Goal: Communication & Community: Participate in discussion

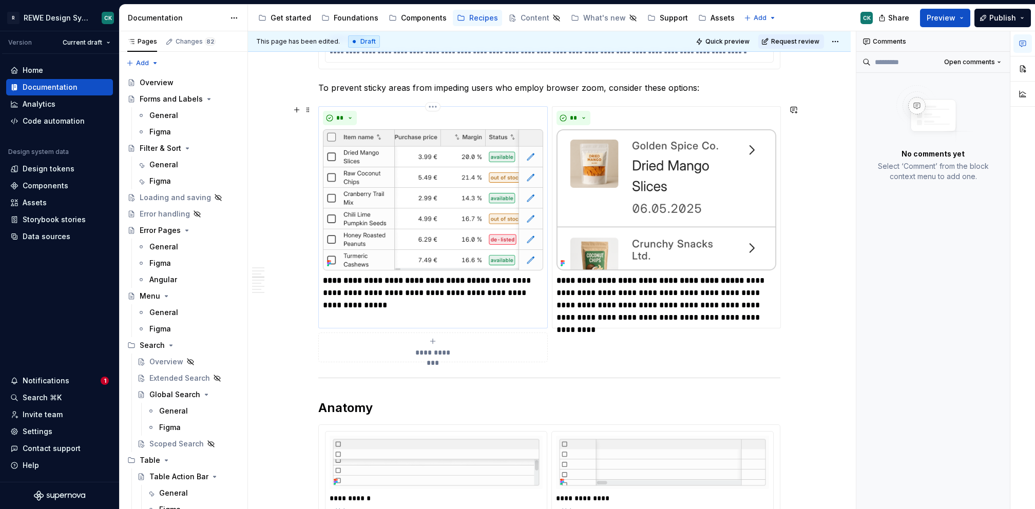
scroll to position [1314, 0]
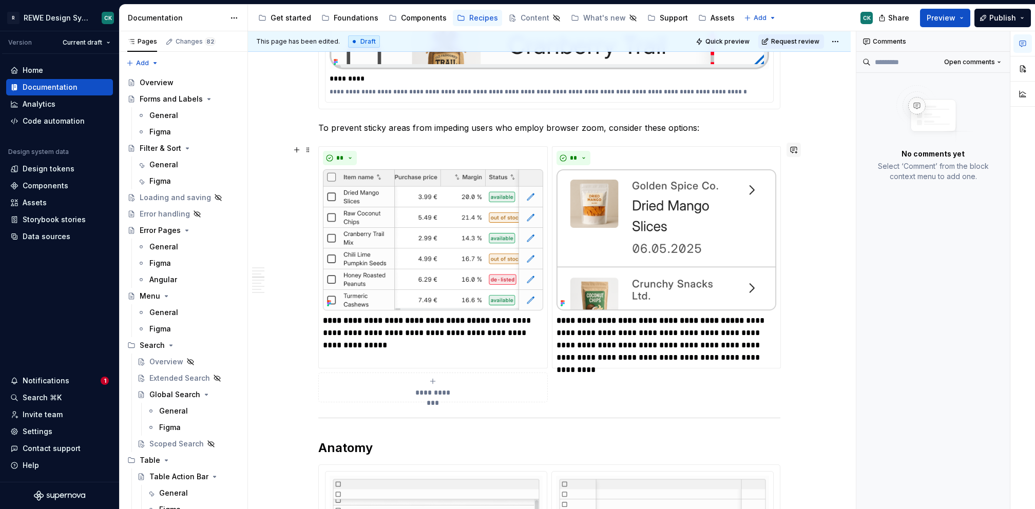
click at [798, 150] on button "button" at bounding box center [793, 150] width 14 height 14
click at [645, 171] on p "**********" at bounding box center [717, 168] width 151 height 11
click at [657, 168] on p "**********" at bounding box center [717, 168] width 151 height 11
click at [664, 182] on icon "Add emoji" at bounding box center [661, 183] width 10 height 10
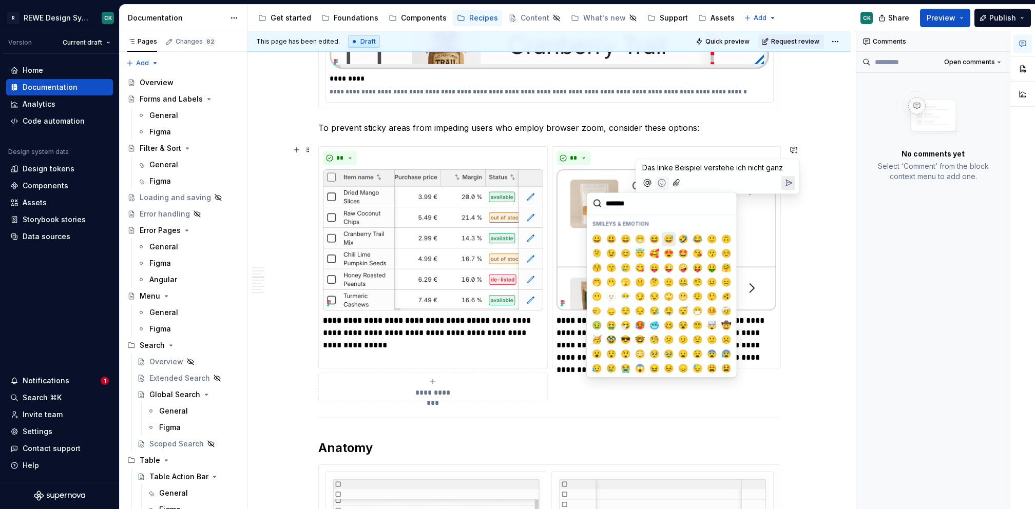
click at [665, 237] on span "😅" at bounding box center [669, 239] width 8 height 10
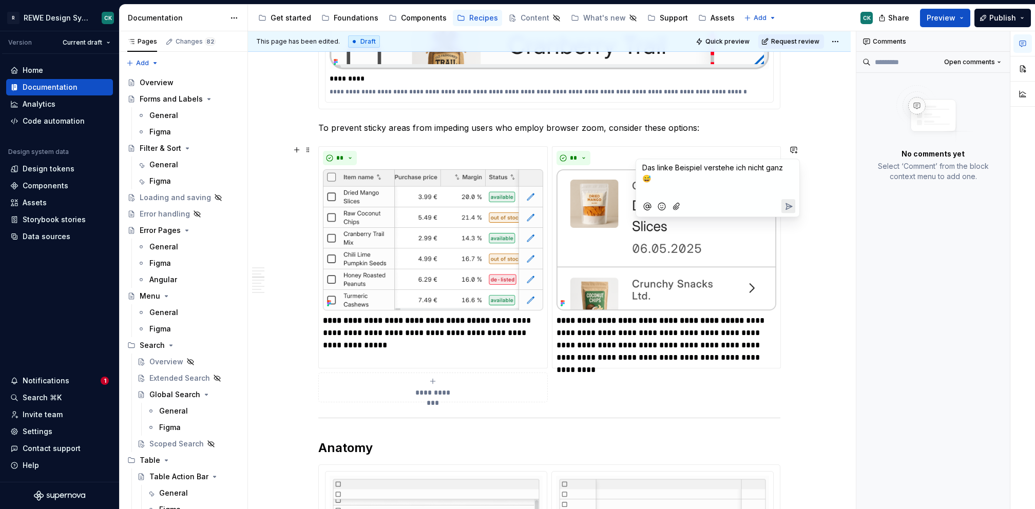
click at [681, 186] on p "﻿" at bounding box center [717, 191] width 151 height 11
click at [753, 202] on span "Gehts darum dass Aktionen ausgeblendet werden, wenn man reinzoomt? Dann sollte …" at bounding box center [715, 202] width 146 height 30
click at [789, 201] on p "Gehts darum dass Aktionen ausgeblendet werden, wenn man reinzoomt? Dann sollte …" at bounding box center [717, 202] width 151 height 32
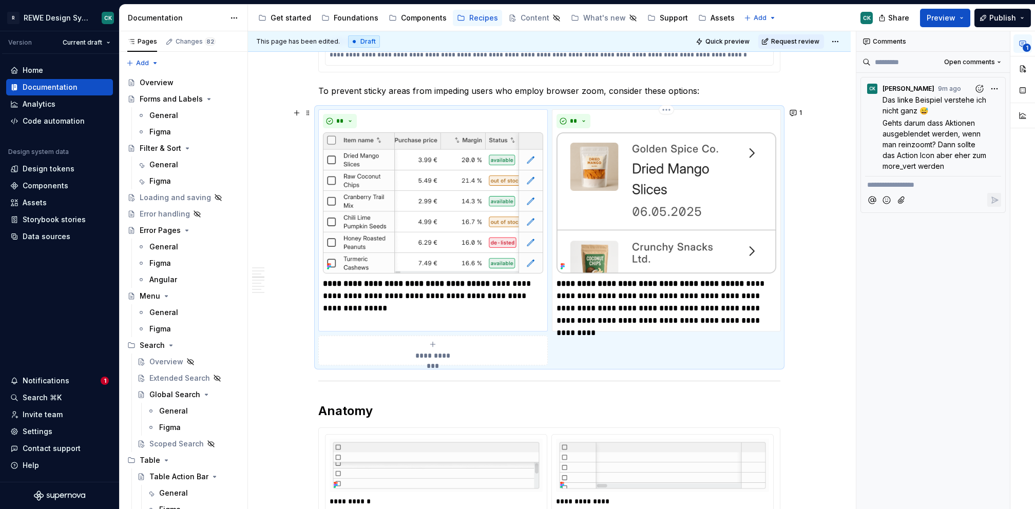
scroll to position [1350, 0]
click at [441, 217] on img at bounding box center [433, 203] width 220 height 141
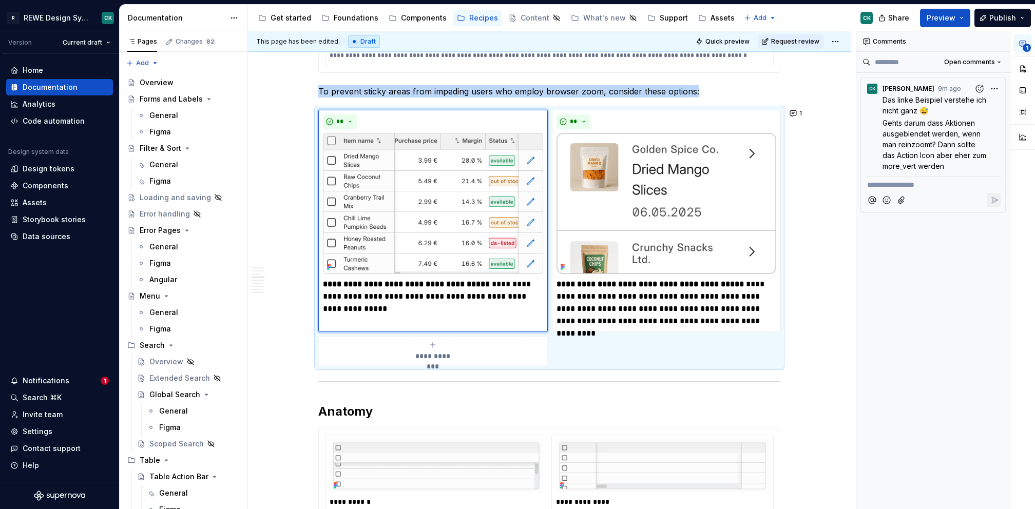
click at [1024, 40] on icon "button" at bounding box center [1022, 44] width 8 height 8
click at [1019, 80] on div "button" at bounding box center [1022, 91] width 18 height 62
click at [1021, 68] on button "button" at bounding box center [1022, 69] width 18 height 18
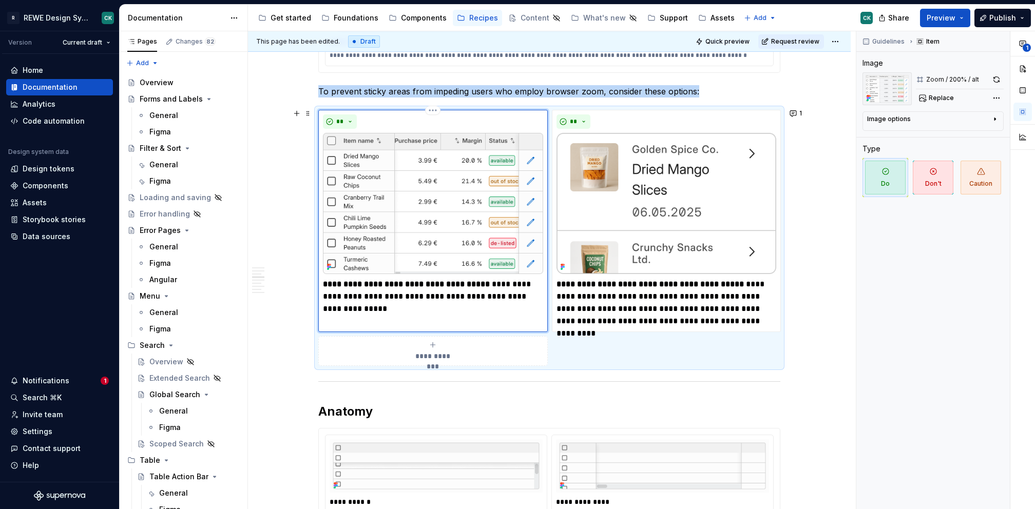
click at [497, 211] on img at bounding box center [433, 203] width 220 height 141
click at [995, 79] on button "button" at bounding box center [996, 79] width 14 height 14
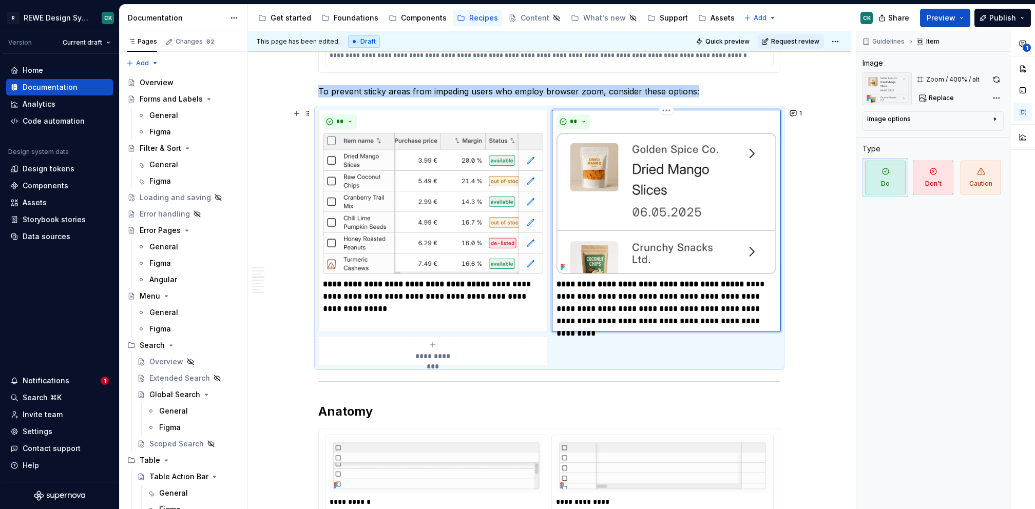
click at [626, 182] on img at bounding box center [666, 203] width 220 height 141
click at [369, 168] on img at bounding box center [433, 203] width 220 height 141
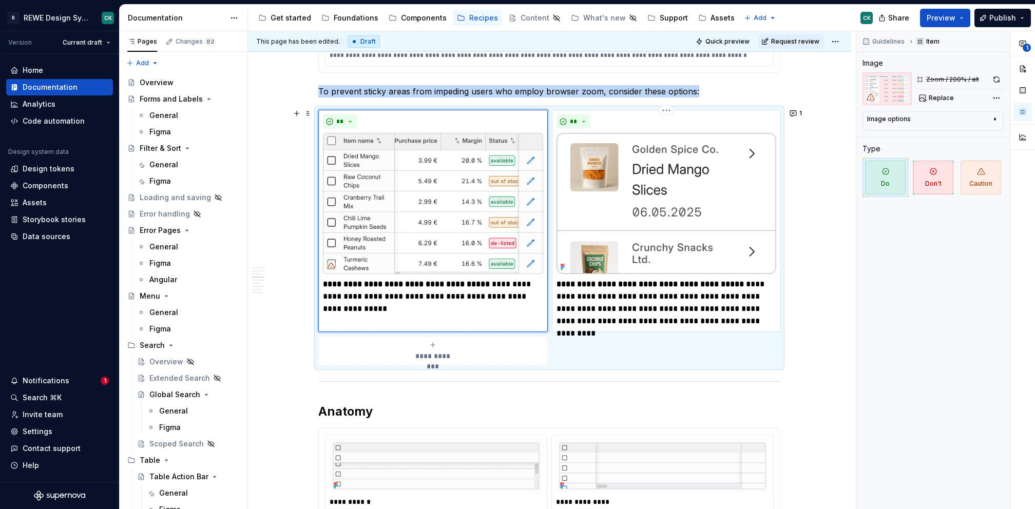
click at [646, 177] on img at bounding box center [666, 203] width 220 height 141
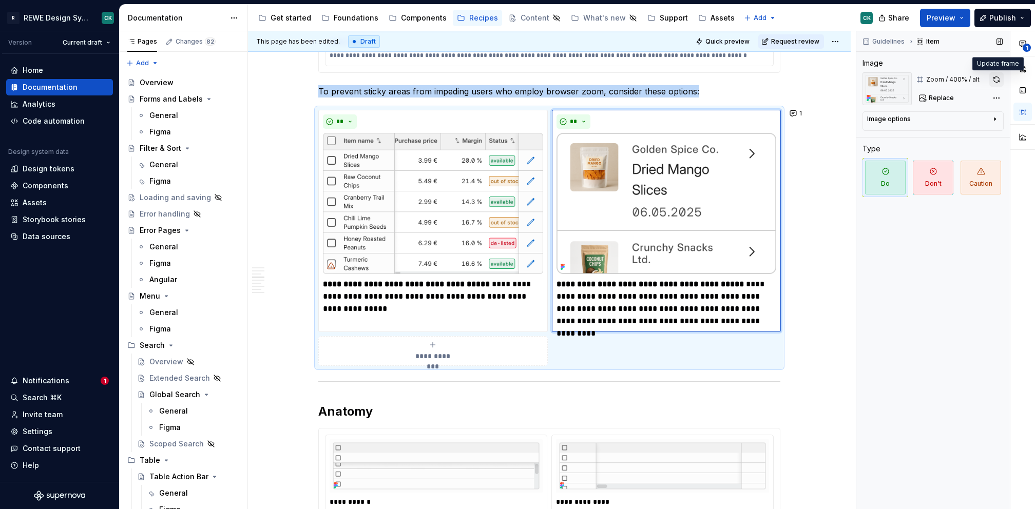
click at [998, 80] on button "button" at bounding box center [996, 79] width 14 height 14
click at [480, 172] on img at bounding box center [433, 203] width 220 height 141
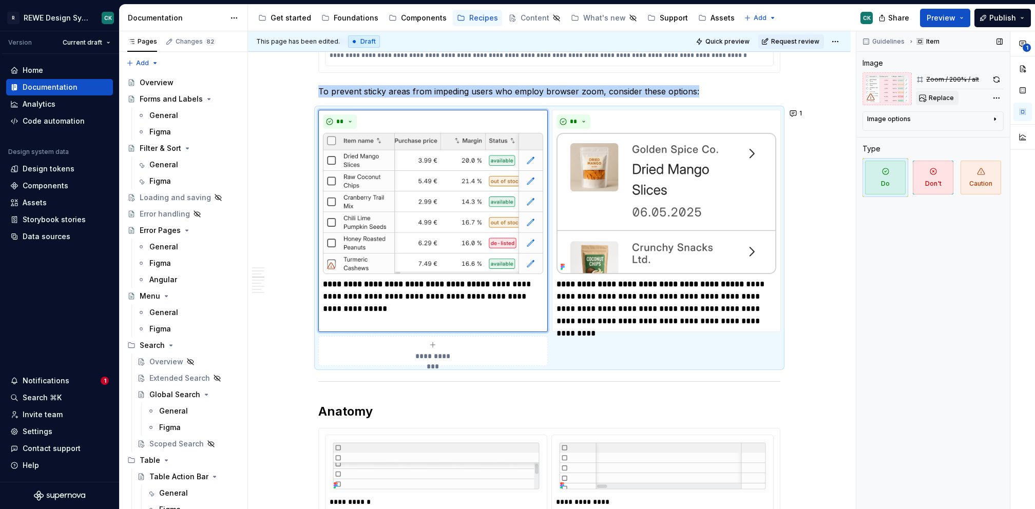
click at [940, 100] on span "Replace" at bounding box center [941, 98] width 25 height 8
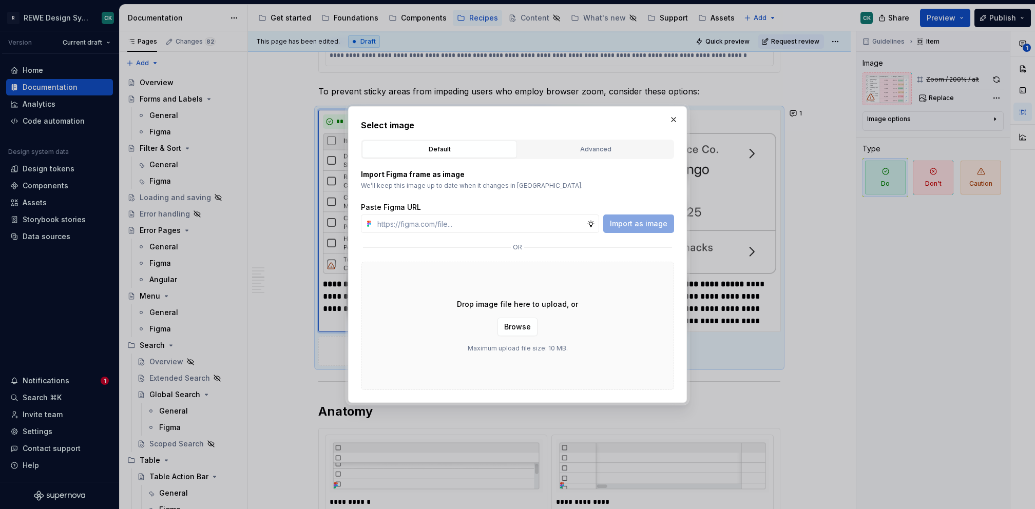
click at [663, 119] on div "Select image Default Advanced Import Figma frame as image We’ll keep this image…" at bounding box center [517, 254] width 339 height 297
click at [669, 117] on button "button" at bounding box center [673, 119] width 14 height 14
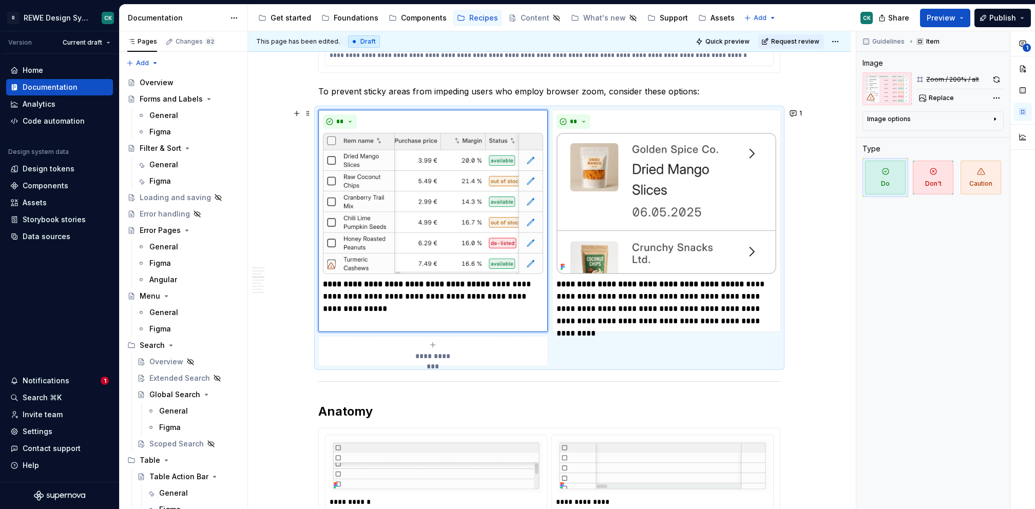
click at [309, 115] on span at bounding box center [308, 113] width 8 height 14
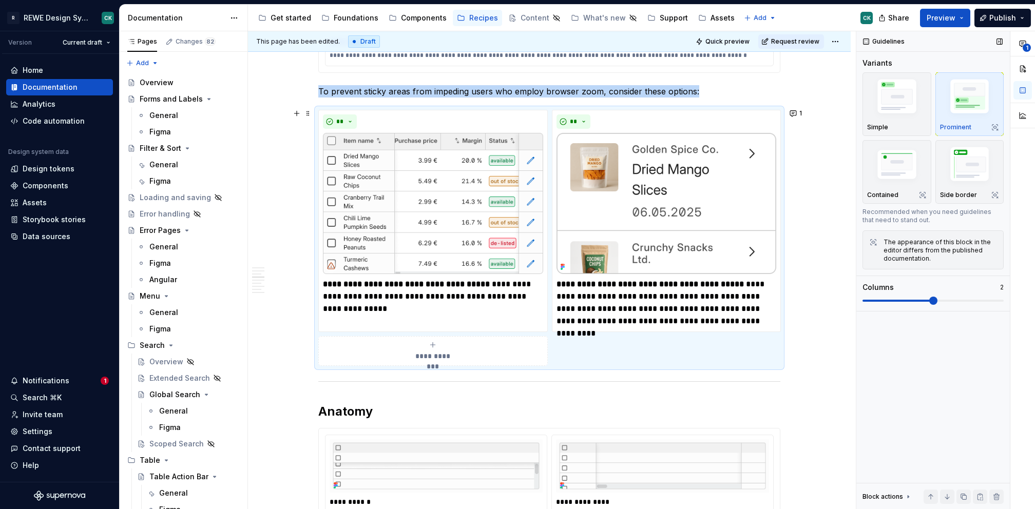
click at [975, 49] on div "Guidelines" at bounding box center [932, 41] width 153 height 21
click at [1027, 62] on button "button" at bounding box center [1022, 69] width 18 height 18
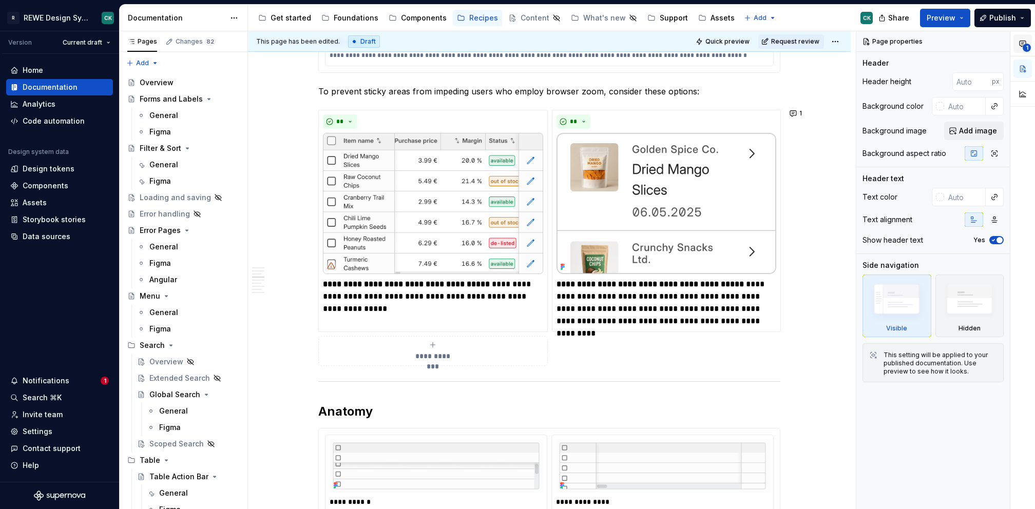
click at [1019, 46] on icon "button" at bounding box center [1022, 44] width 8 height 8
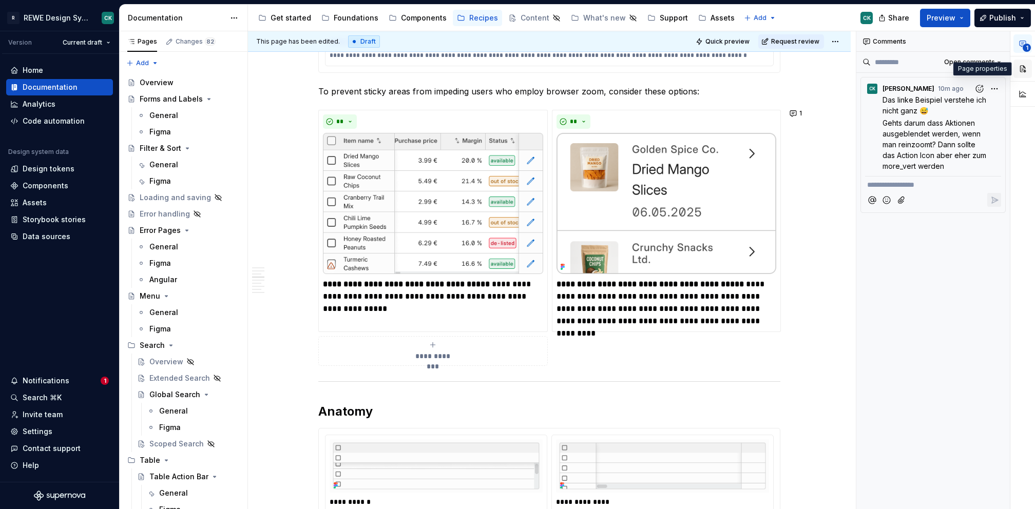
click at [1020, 60] on button "button" at bounding box center [1022, 69] width 18 height 18
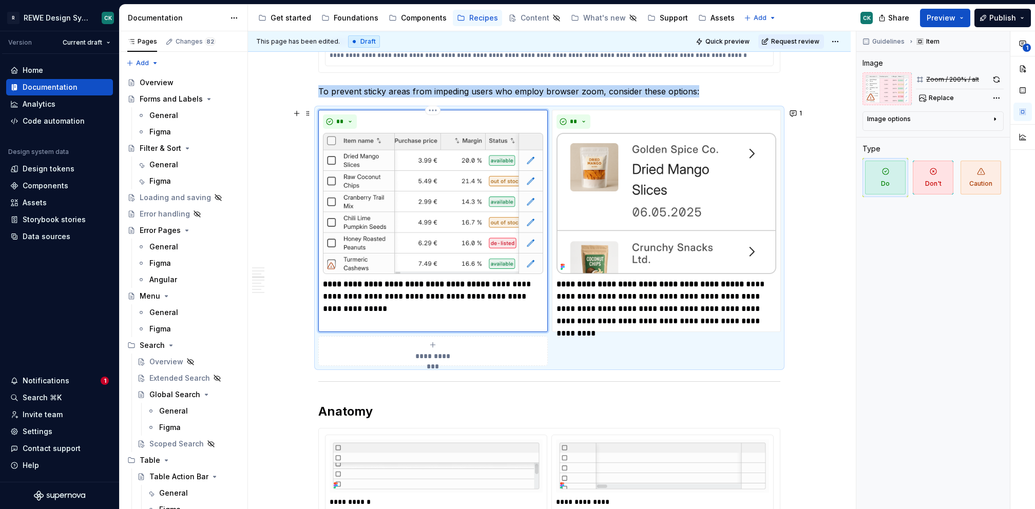
click at [375, 176] on img at bounding box center [433, 203] width 220 height 141
click at [941, 95] on span "Replace" at bounding box center [941, 98] width 25 height 8
type textarea "*"
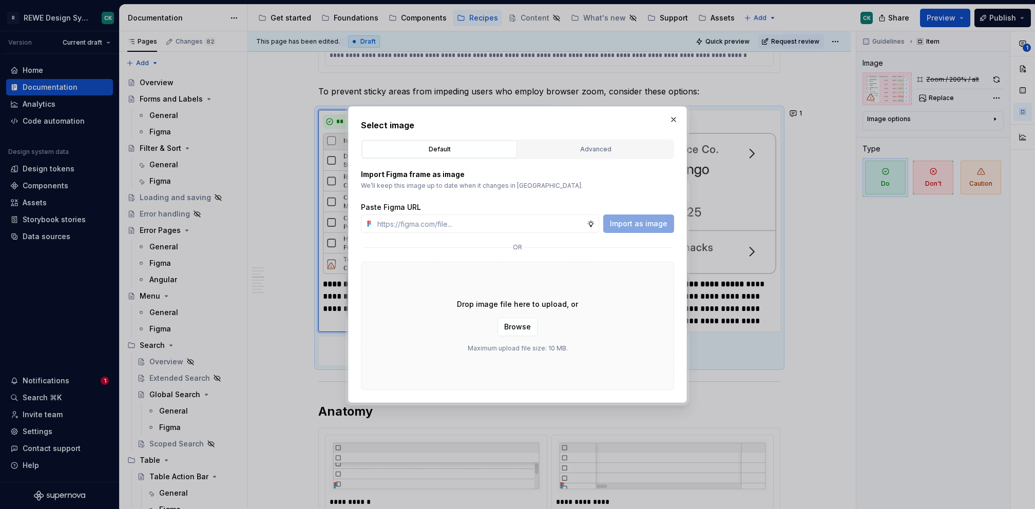
click at [607, 152] on div "Advanced" at bounding box center [596, 149] width 148 height 10
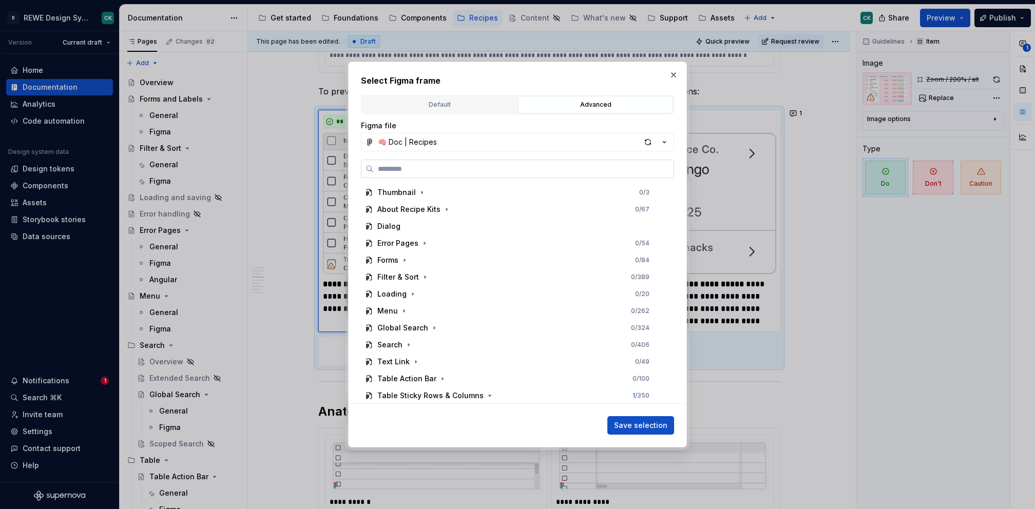
paste input "**********"
type input "**********"
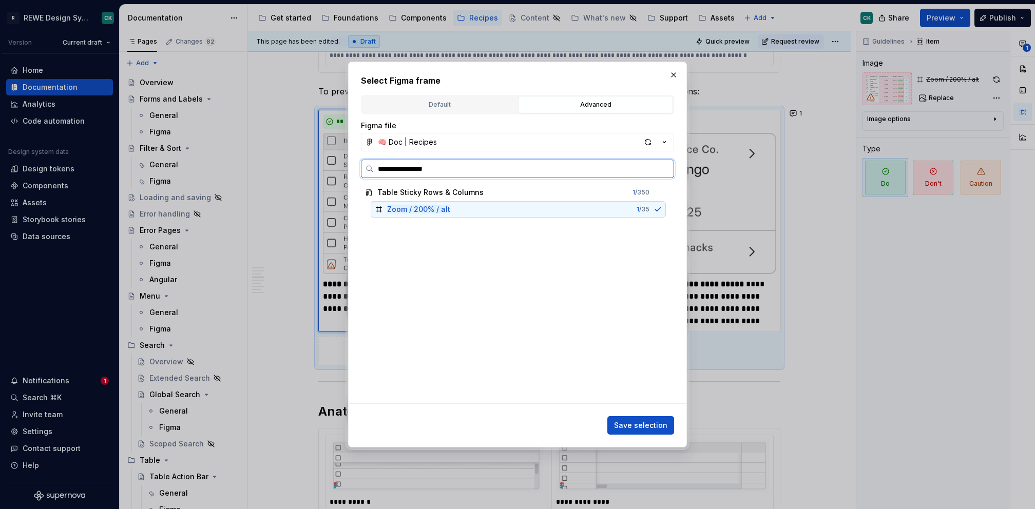
click at [451, 207] on div "Zoom / 200% / alt 1 / 35" at bounding box center [518, 209] width 295 height 16
click at [635, 422] on span "Save selection" at bounding box center [640, 425] width 53 height 10
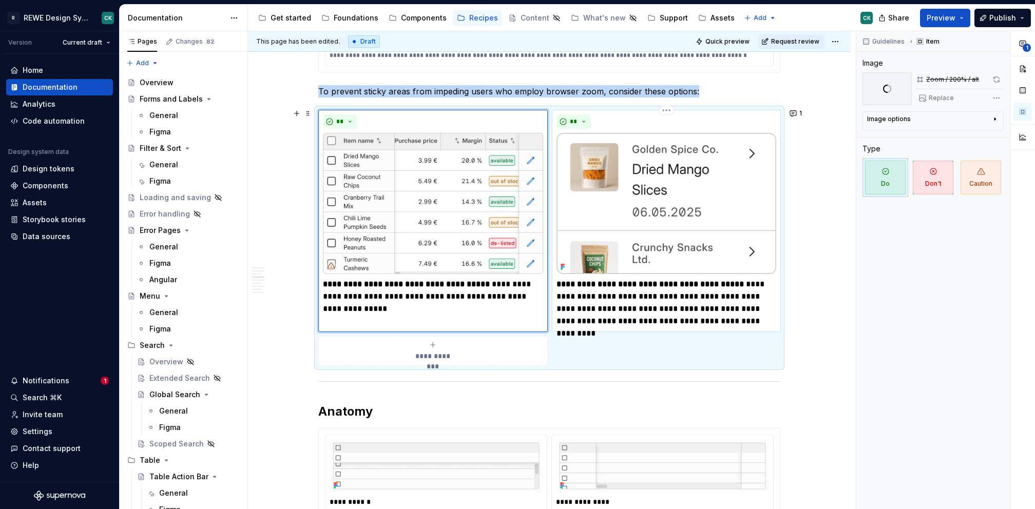
click at [663, 162] on img at bounding box center [666, 203] width 220 height 141
click at [388, 261] on img at bounding box center [433, 203] width 220 height 141
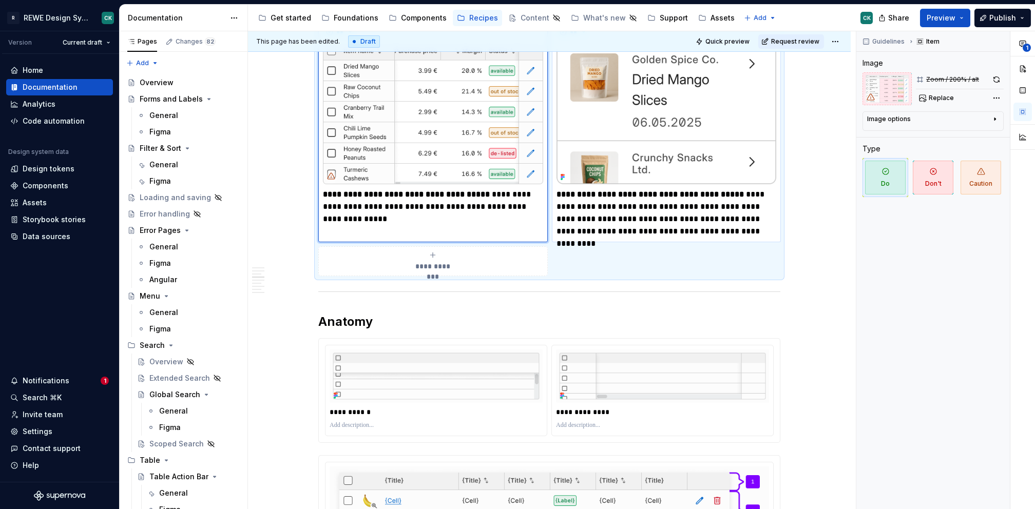
scroll to position [1452, 0]
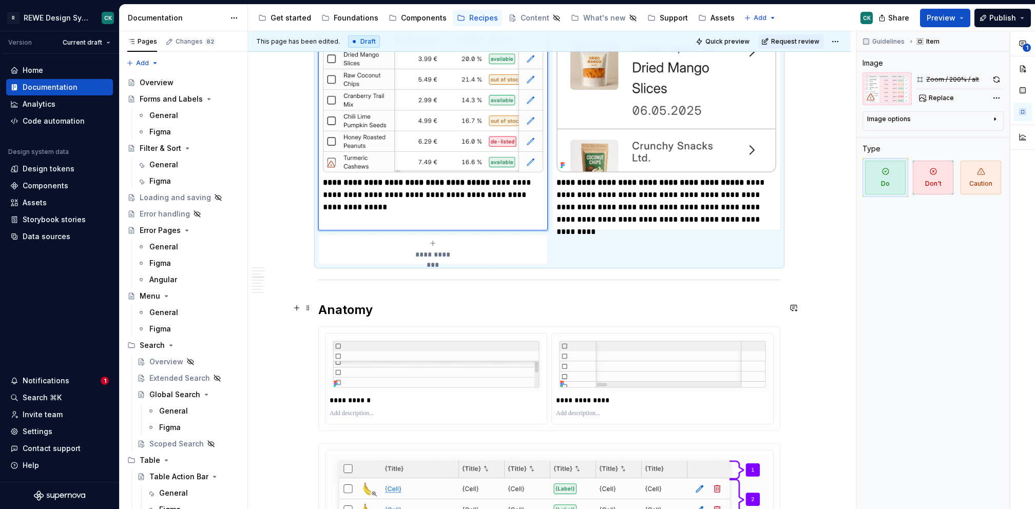
click at [397, 302] on h2 "Anatomy" at bounding box center [549, 310] width 462 height 16
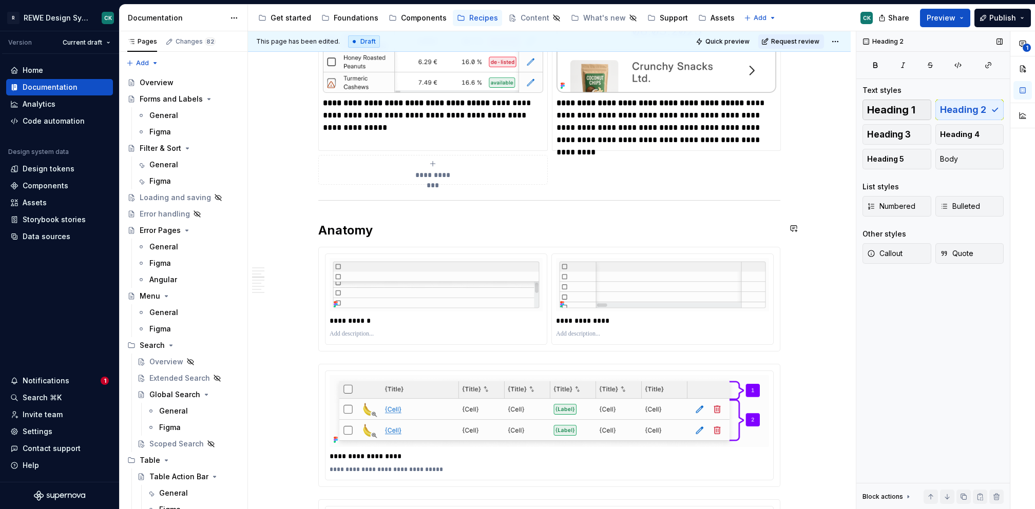
scroll to position [1536, 0]
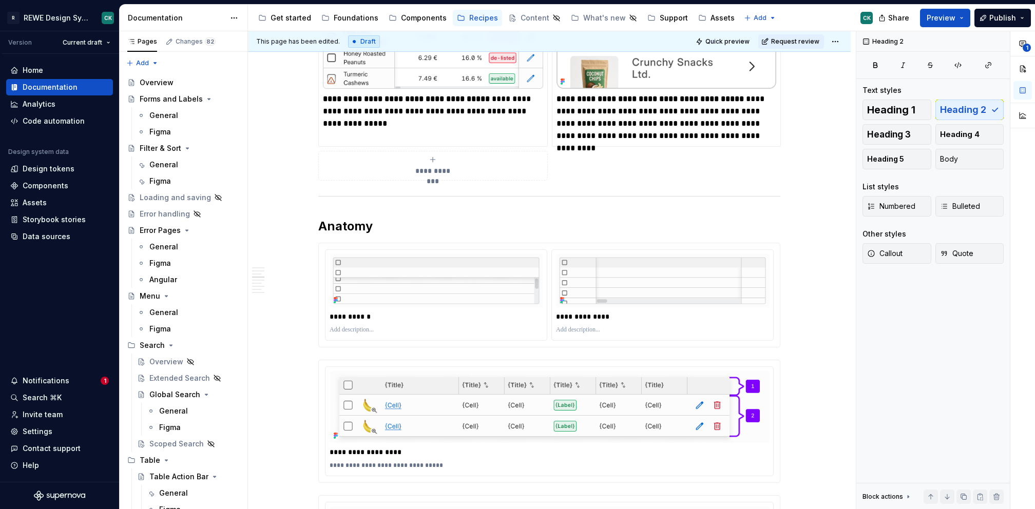
type textarea "*"
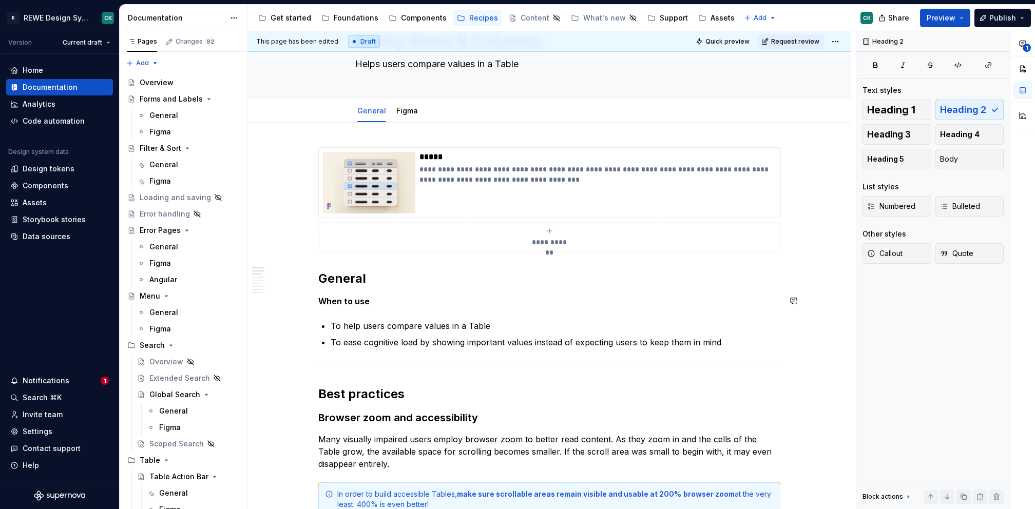
scroll to position [56, 0]
click at [797, 273] on button "button" at bounding box center [793, 277] width 14 height 14
click at [711, 295] on p "**********" at bounding box center [717, 294] width 151 height 11
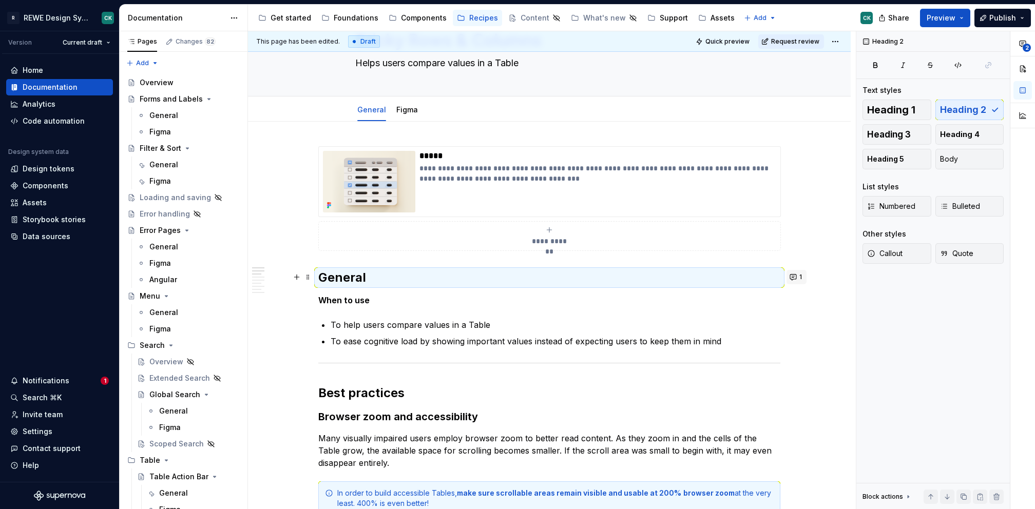
click at [787, 275] on button "1" at bounding box center [796, 277] width 20 height 14
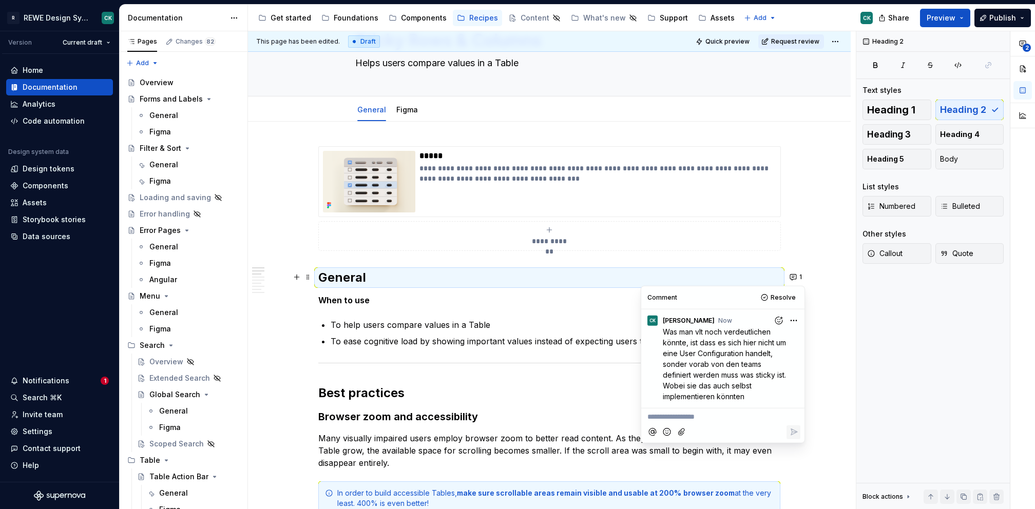
click at [729, 389] on span "Was man vlt noch verdeutlichen könnte, ist dass es sich hier nicht um eine User…" at bounding box center [725, 363] width 125 height 73
click at [793, 314] on html "R REWE Design System CK Version Current draft Home Documentation Analytics Code…" at bounding box center [517, 254] width 1035 height 509
click at [665, 341] on html "R REWE Design System CK Version Current draft Home Documentation Analytics Code…" at bounding box center [517, 254] width 1035 height 509
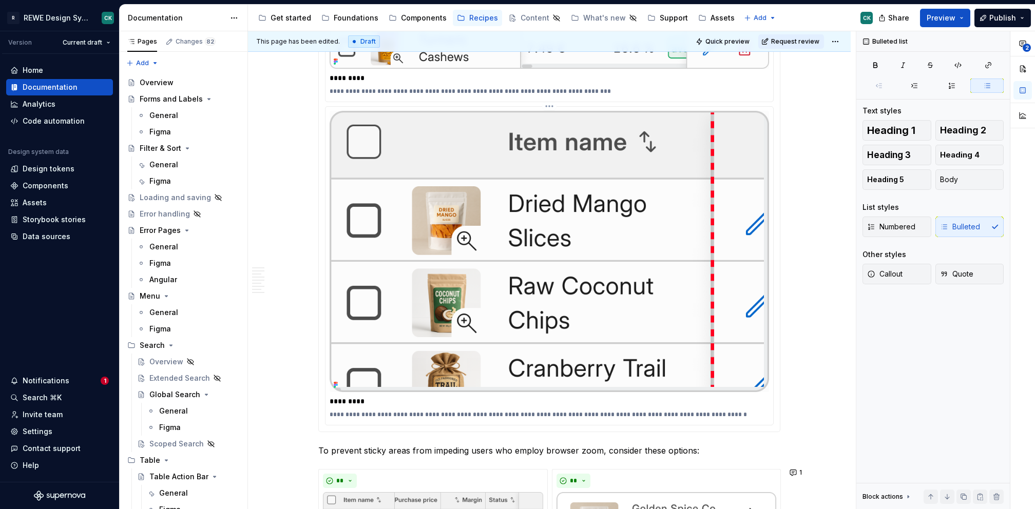
scroll to position [1061, 0]
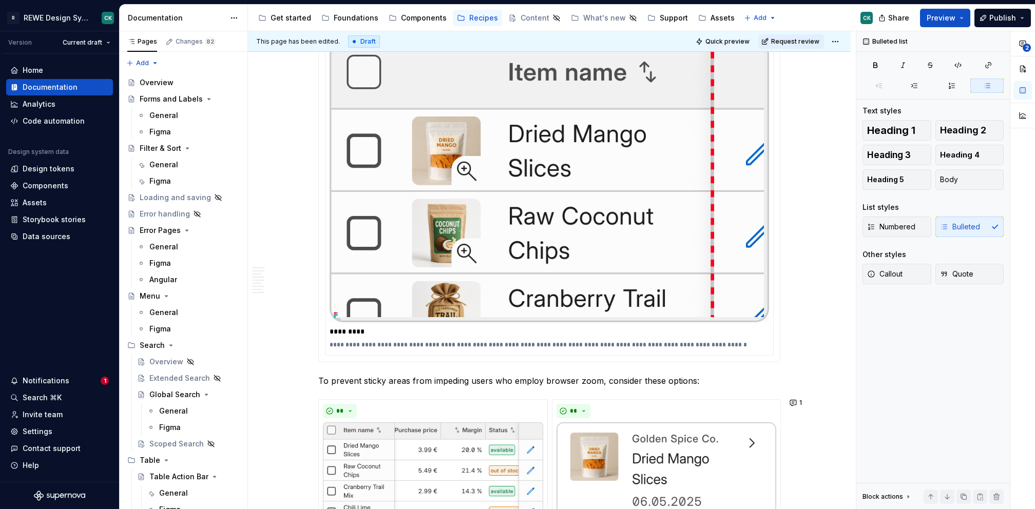
type textarea "*"
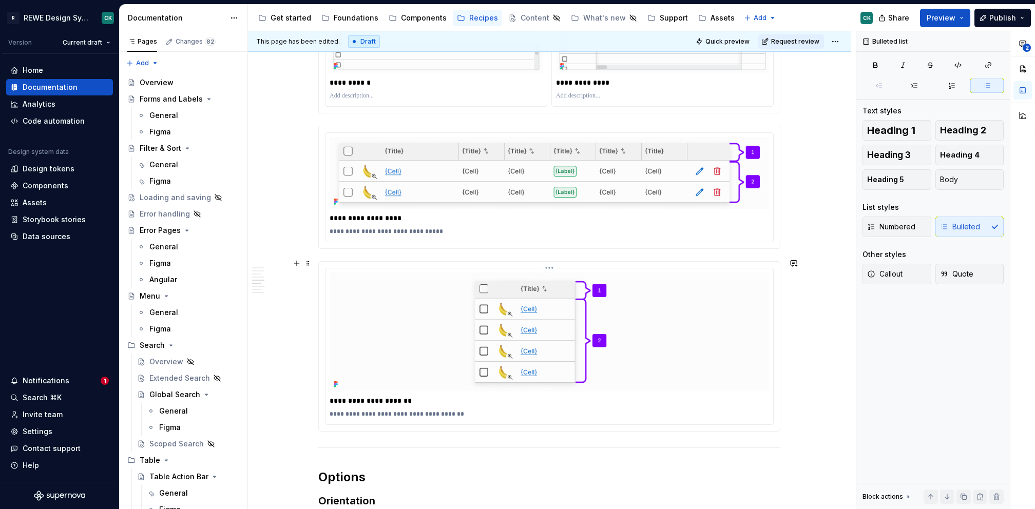
scroll to position [1764, 0]
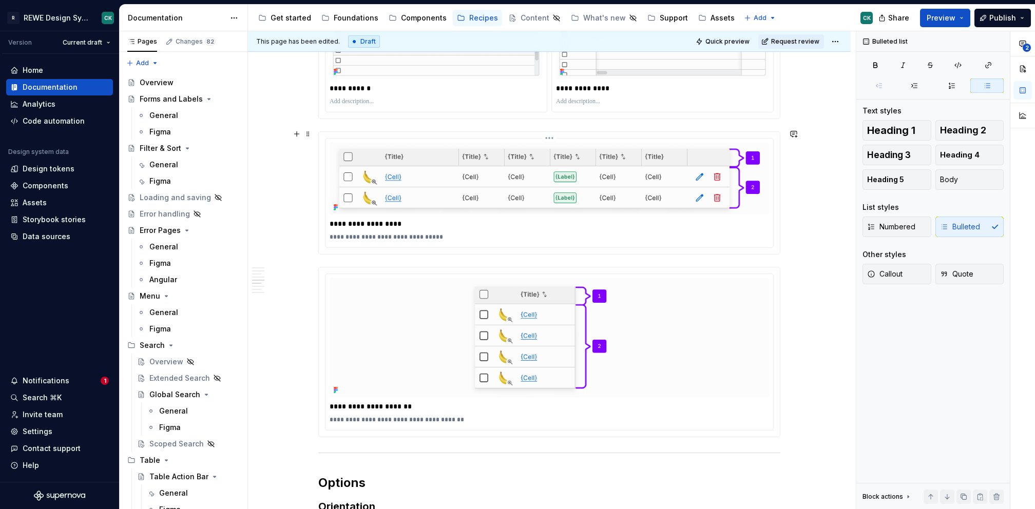
click at [392, 233] on p "**********" at bounding box center [550, 237] width 440 height 8
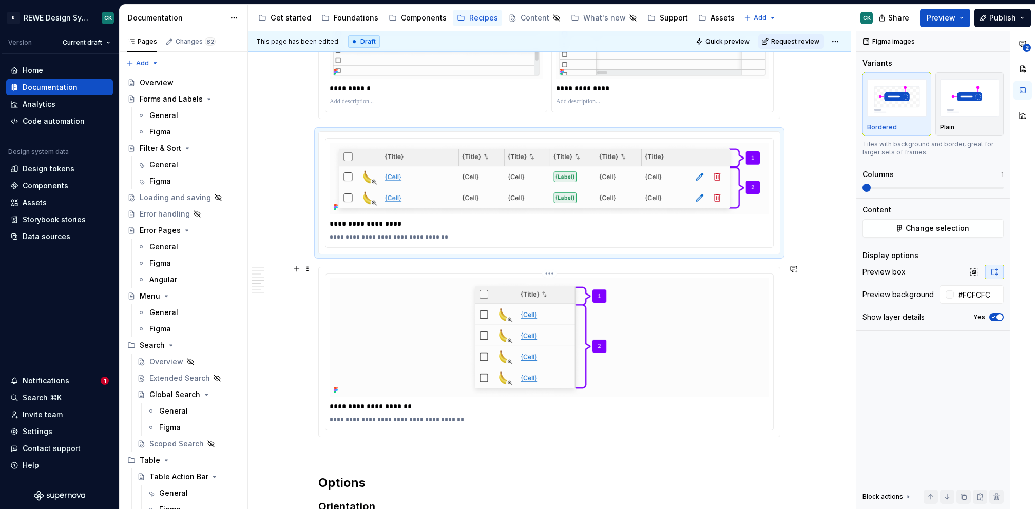
drag, startPoint x: 405, startPoint y: 416, endPoint x: 418, endPoint y: 415, distance: 12.9
click at [405, 416] on p "**********" at bounding box center [550, 420] width 440 height 8
type textarea "*"
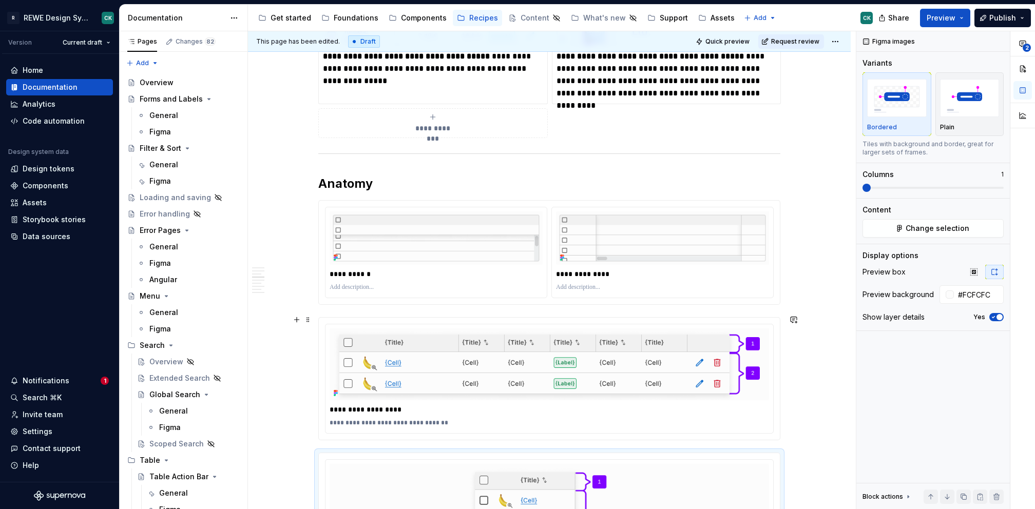
scroll to position [1538, 0]
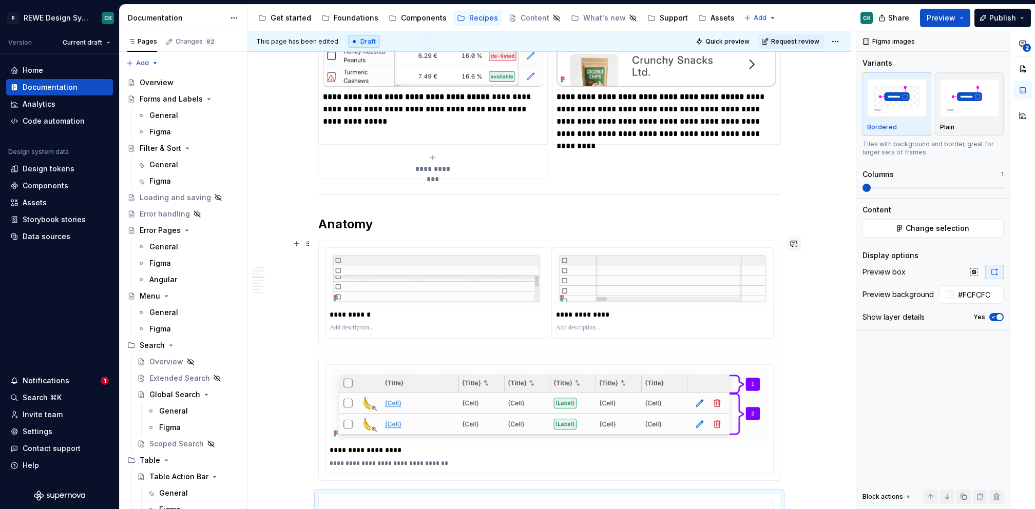
click at [790, 244] on button "button" at bounding box center [793, 244] width 14 height 14
click at [713, 257] on p "**********" at bounding box center [717, 261] width 151 height 11
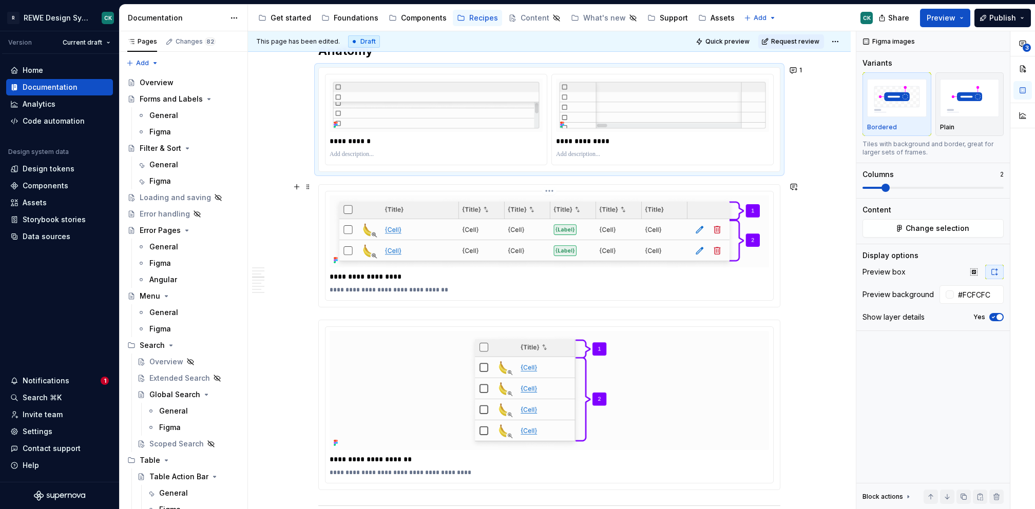
scroll to position [1706, 0]
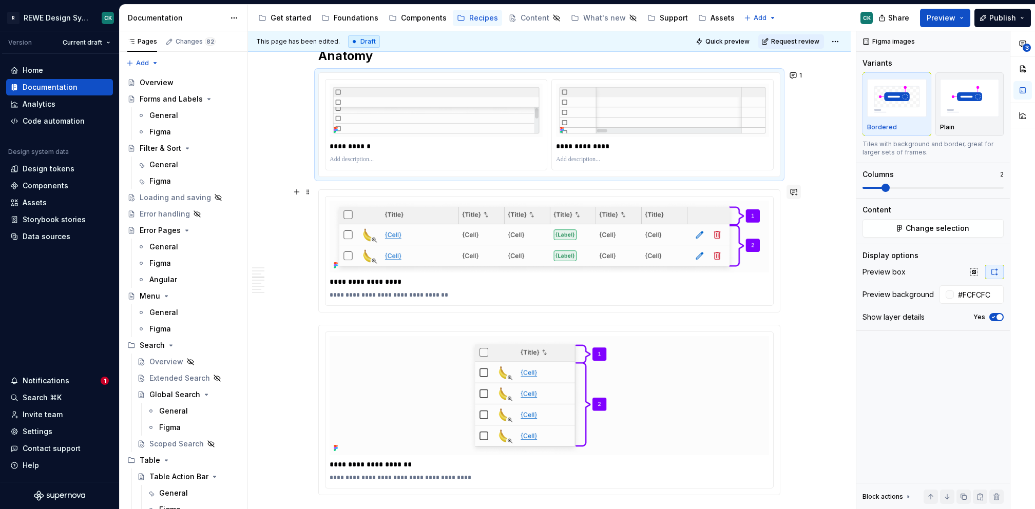
click at [793, 189] on button "button" at bounding box center [793, 192] width 14 height 14
click at [673, 211] on p "**********" at bounding box center [717, 209] width 151 height 11
click at [665, 207] on p "**********" at bounding box center [717, 209] width 151 height 11
click at [741, 205] on span "Ich find die oberen Grafiken etwas verständlicher, vlt kann man das einfach kom…" at bounding box center [711, 220] width 138 height 30
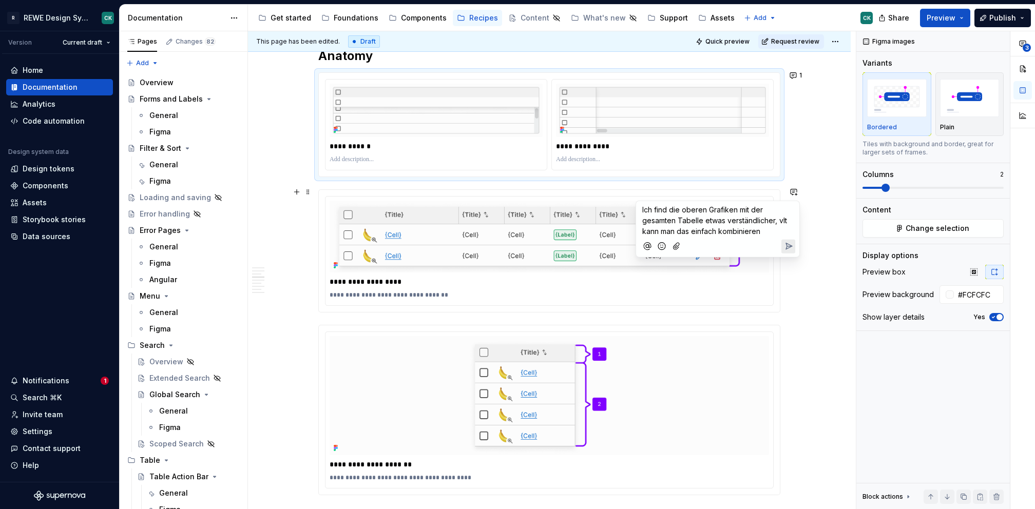
click at [778, 234] on p "Ich find die oberen Grafiken mit der gesamten Tabelle etwas verständlicher, vlt…" at bounding box center [717, 220] width 151 height 32
click at [661, 247] on icon "Add emoji" at bounding box center [662, 246] width 3 height 3
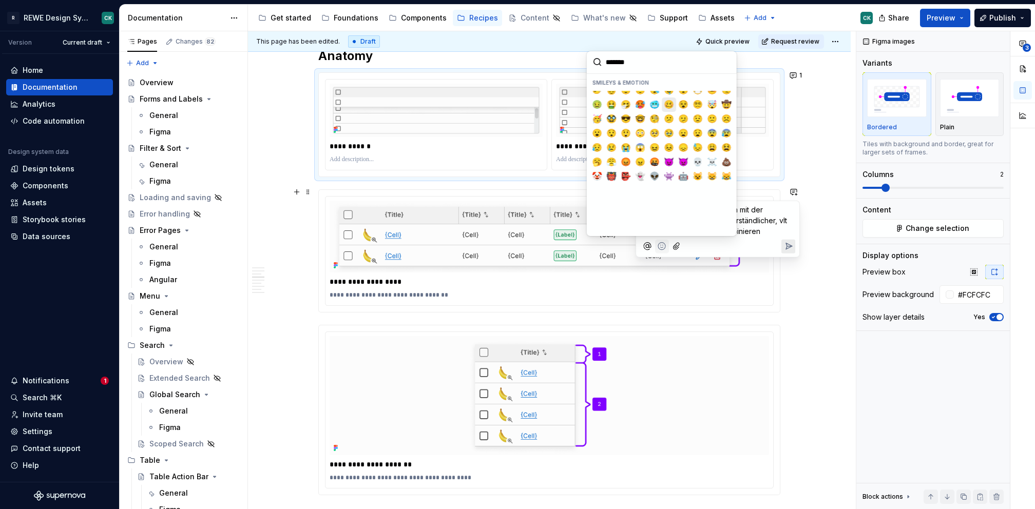
scroll to position [0, 0]
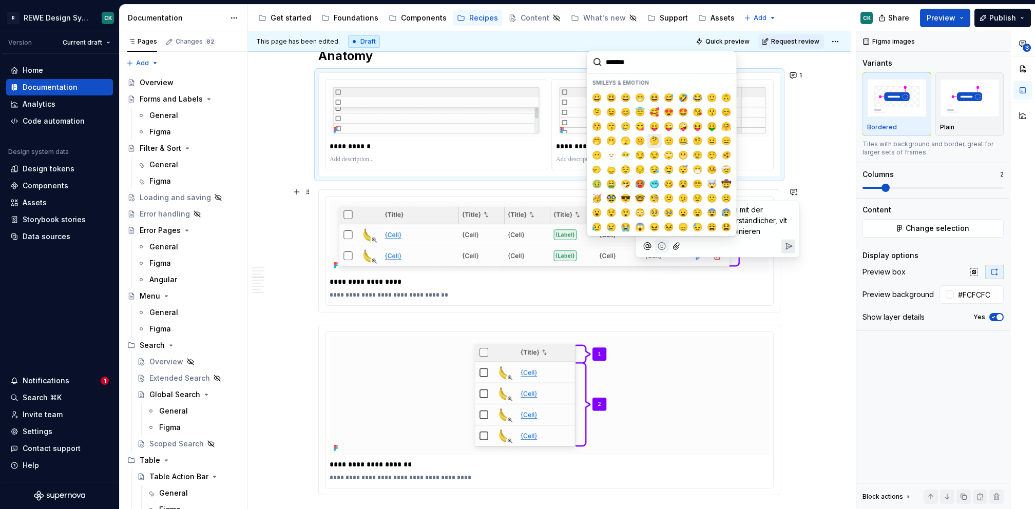
click at [650, 139] on span "🤔" at bounding box center [654, 141] width 8 height 10
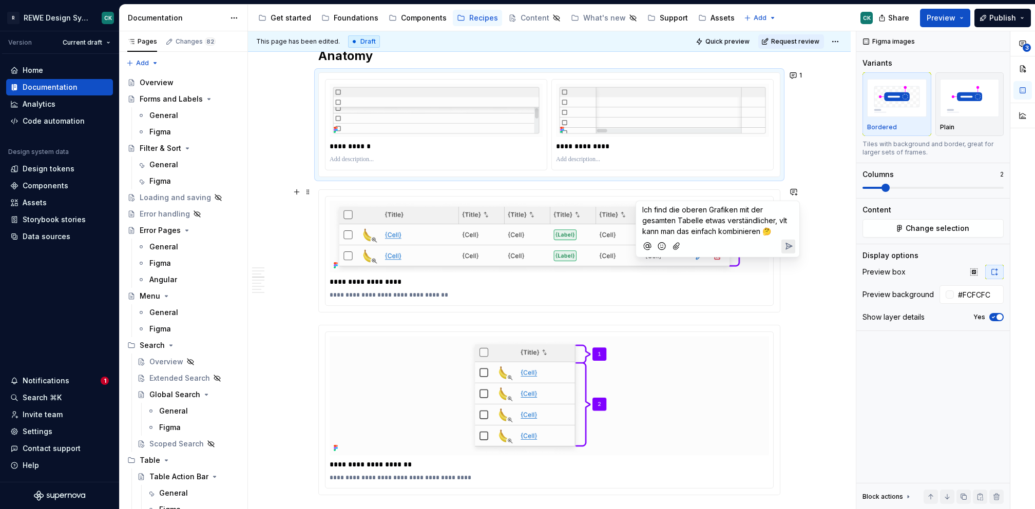
click at [793, 238] on div at bounding box center [717, 246] width 155 height 21
click at [790, 261] on div "**********" at bounding box center [552, 270] width 608 height 478
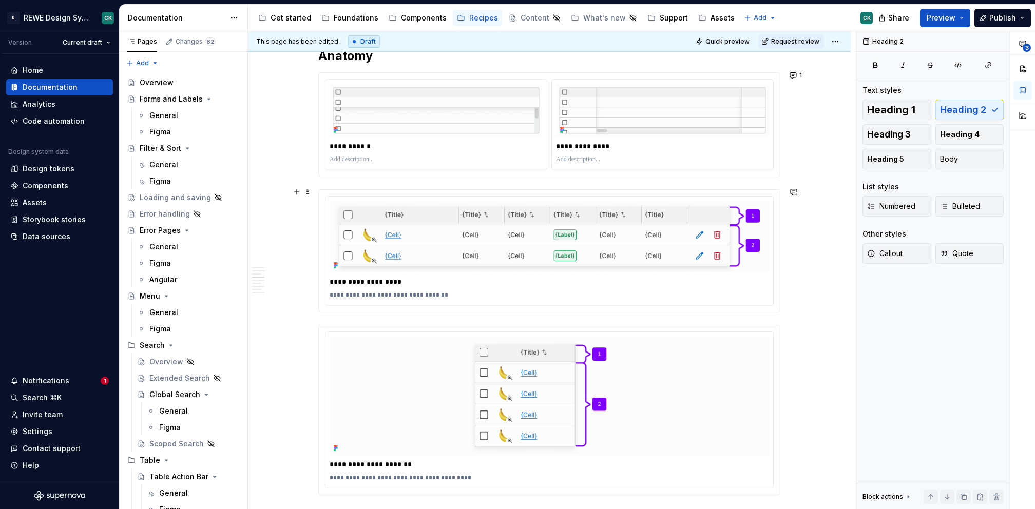
click at [811, 199] on div "**********" at bounding box center [552, 270] width 608 height 478
click at [803, 233] on div "**********" at bounding box center [552, 270] width 608 height 478
click at [796, 195] on button "button" at bounding box center [793, 192] width 14 height 14
click at [797, 146] on div "**********" at bounding box center [549, 500] width 603 height 4057
click at [796, 72] on button "1" at bounding box center [796, 75] width 20 height 14
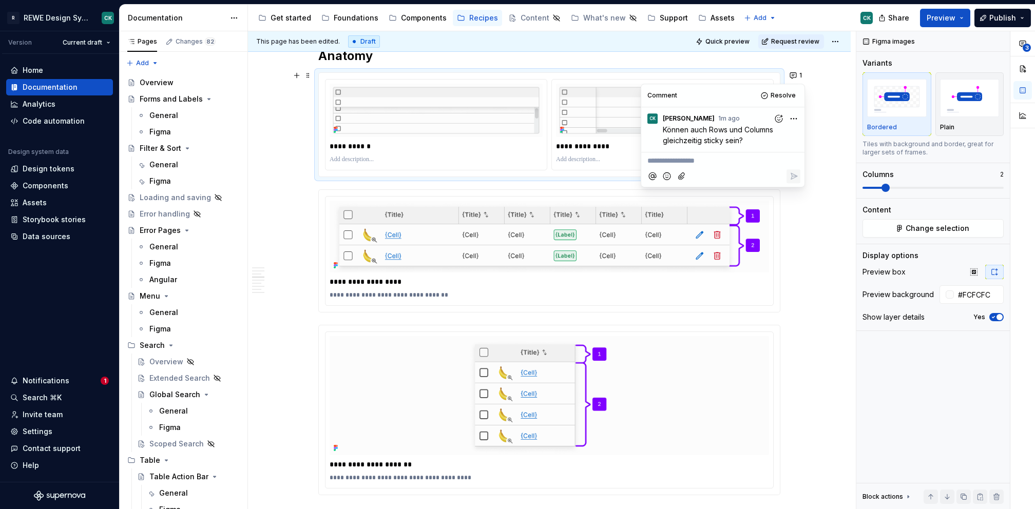
click at [834, 116] on div "**********" at bounding box center [552, 270] width 608 height 478
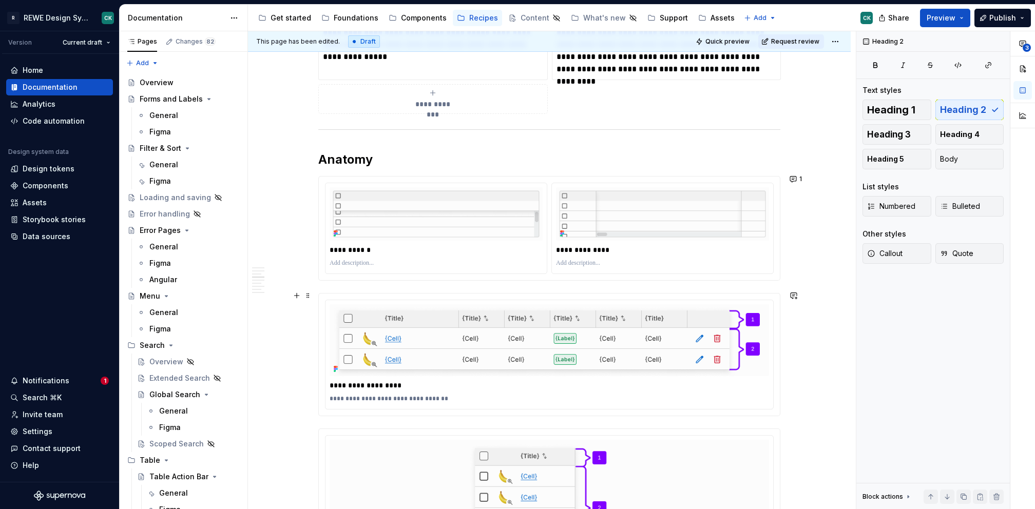
scroll to position [1591, 0]
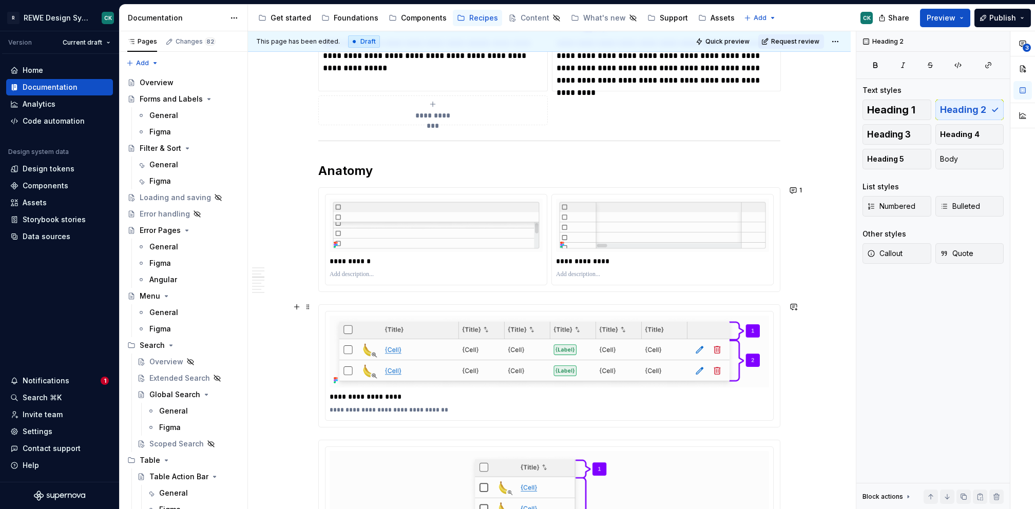
click at [806, 336] on div "**********" at bounding box center [552, 270] width 608 height 478
click at [795, 307] on button "button" at bounding box center [793, 307] width 14 height 14
click at [723, 328] on p "**********" at bounding box center [717, 325] width 151 height 11
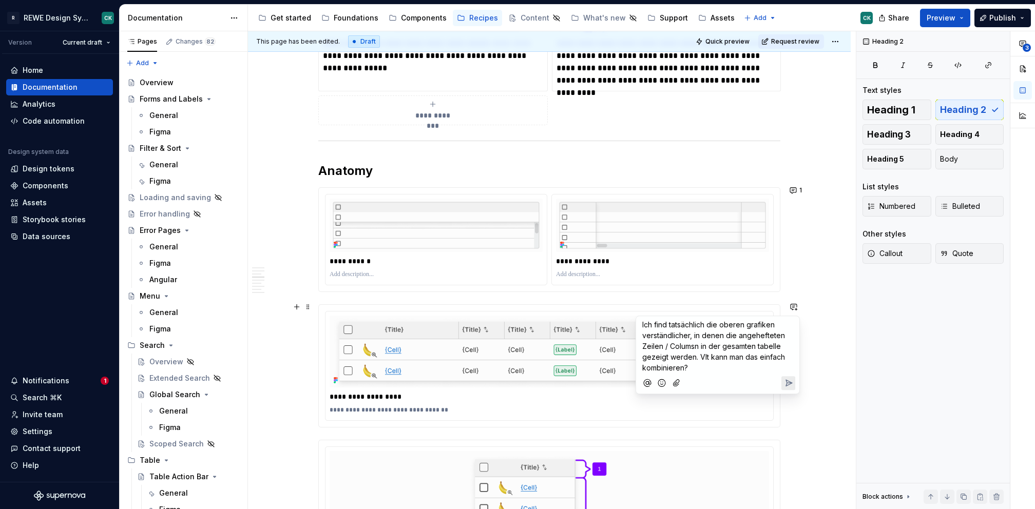
click at [668, 380] on button "Add emoji" at bounding box center [662, 383] width 14 height 14
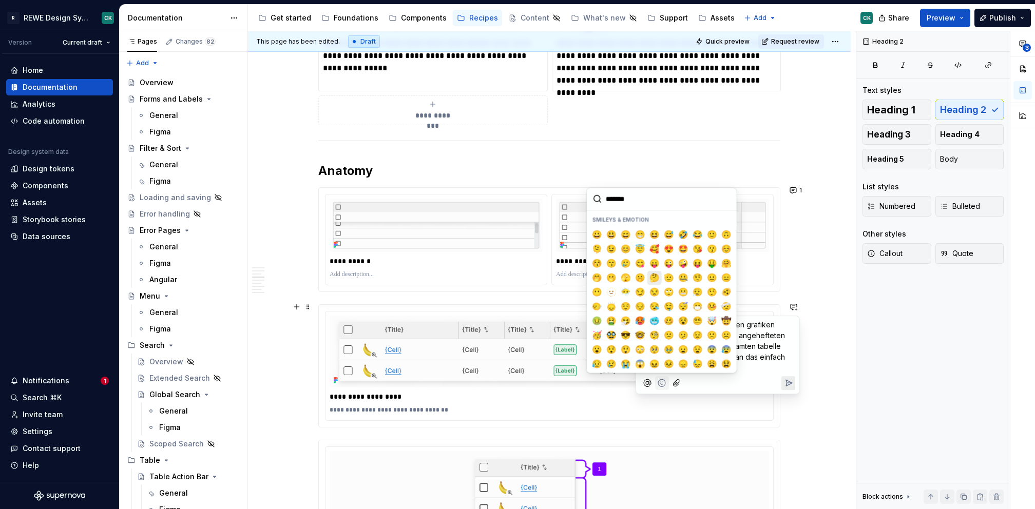
click at [650, 278] on span "🤔" at bounding box center [654, 278] width 8 height 10
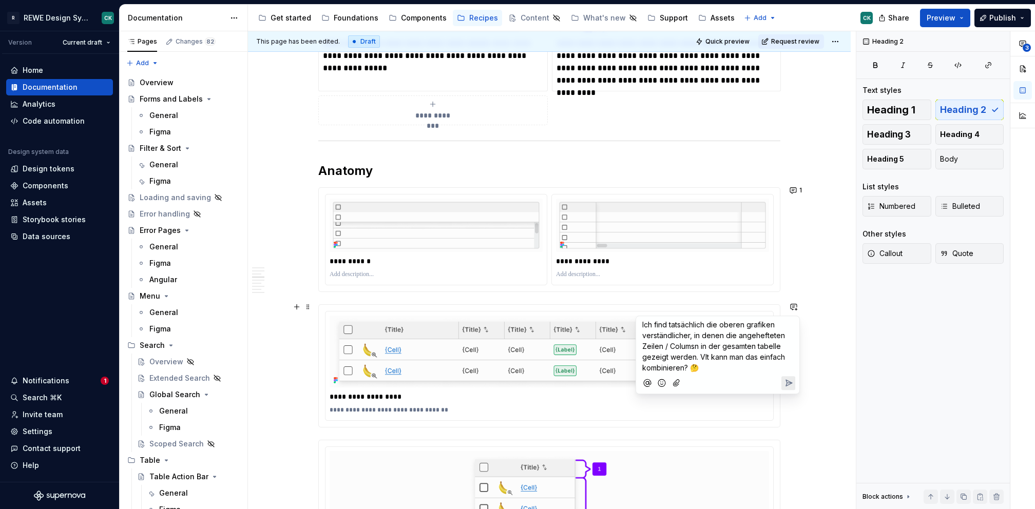
click at [786, 385] on icon "Send" at bounding box center [788, 383] width 10 height 10
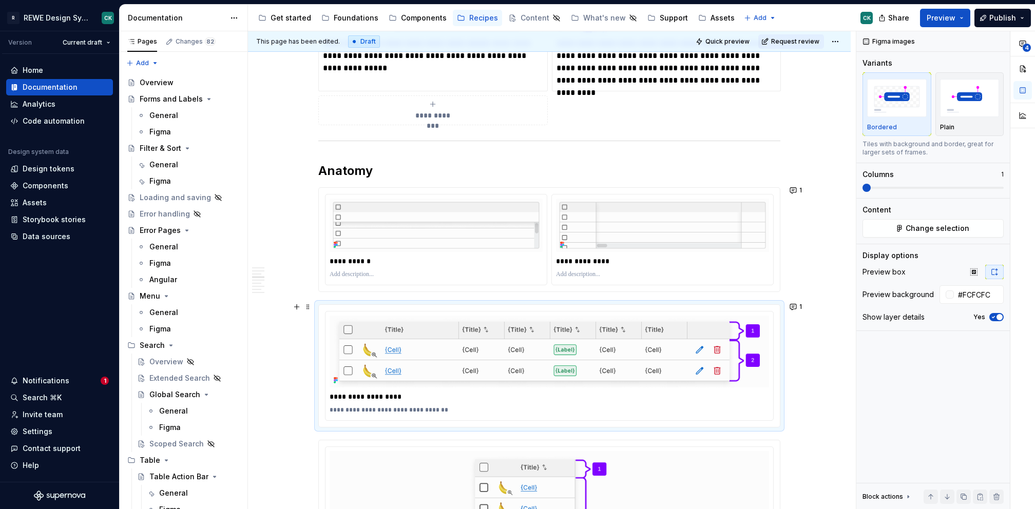
click at [828, 362] on div "**********" at bounding box center [552, 270] width 608 height 478
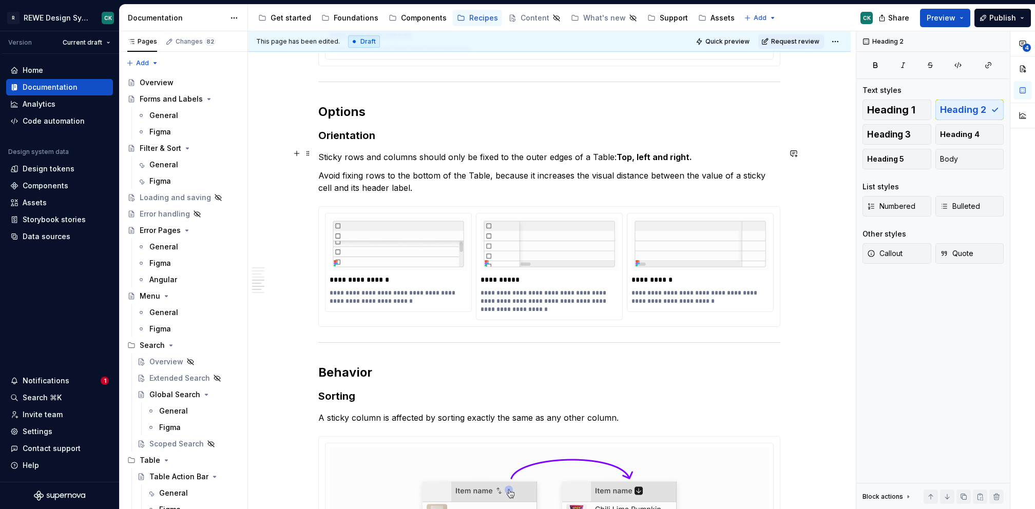
scroll to position [2124, 0]
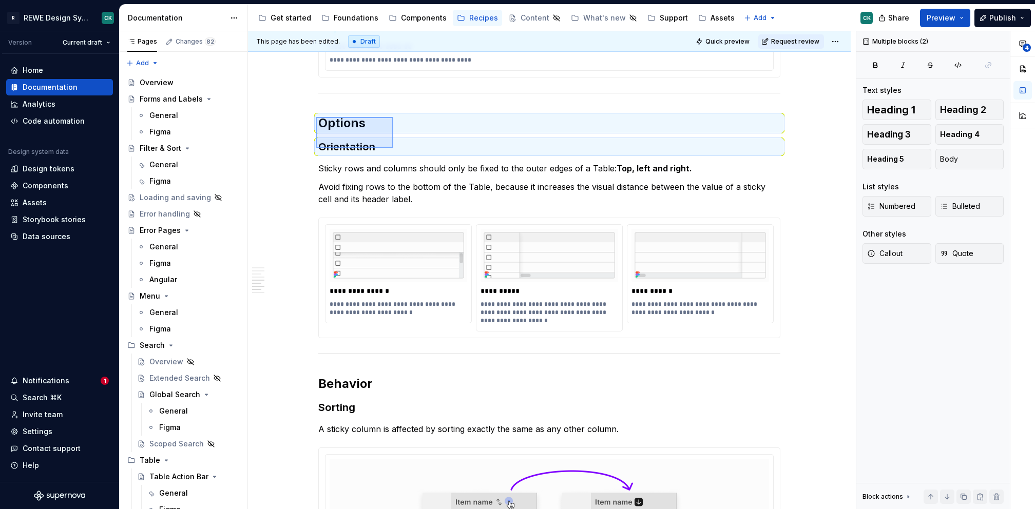
drag, startPoint x: 316, startPoint y: 117, endPoint x: 393, endPoint y: 149, distance: 84.0
click at [393, 149] on div "**********" at bounding box center [552, 270] width 608 height 478
click at [394, 117] on h2 "Options" at bounding box center [549, 123] width 462 height 16
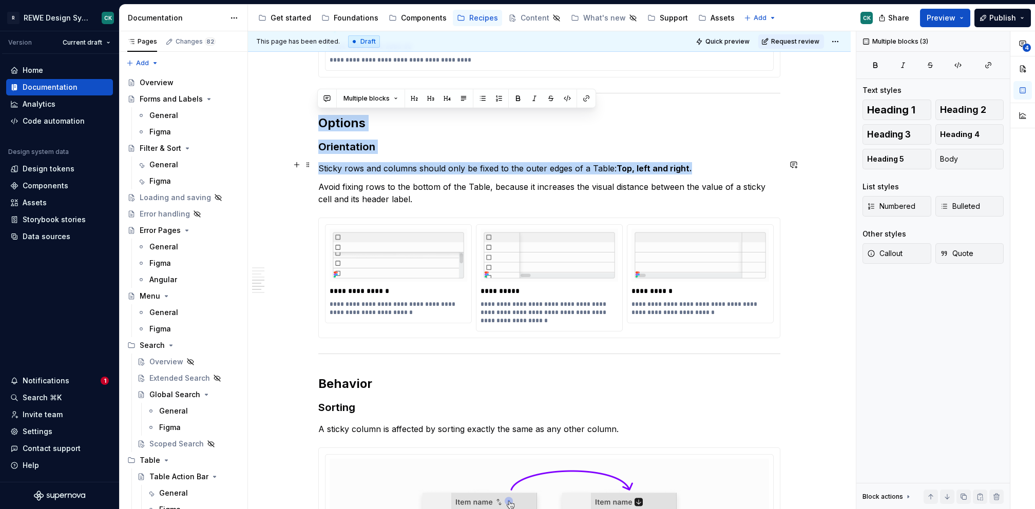
drag, startPoint x: 317, startPoint y: 116, endPoint x: 690, endPoint y: 165, distance: 375.9
click at [689, 165] on div "**********" at bounding box center [549, 12] width 462 height 3867
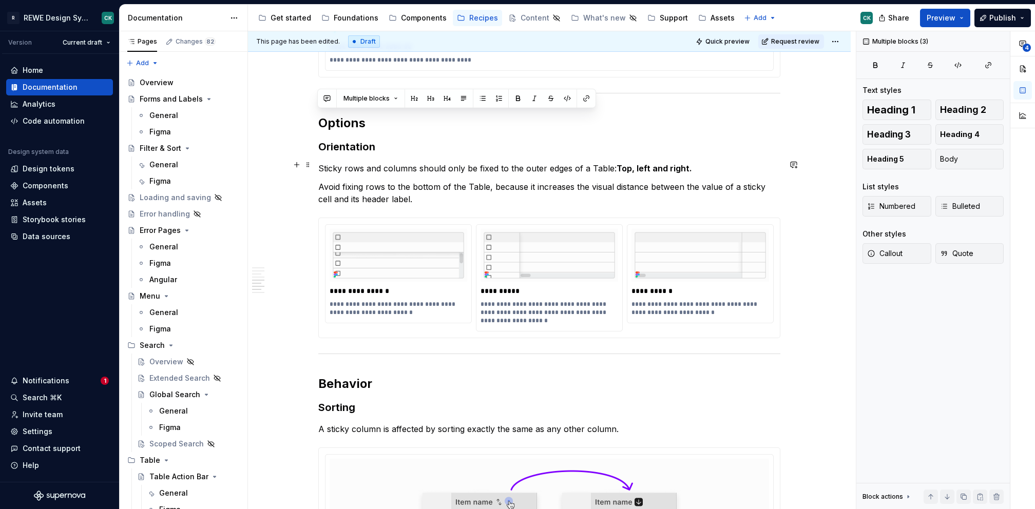
click at [690, 165] on p "Sticky rows and columns should only be fixed to the outer edges of a Table: Top…" at bounding box center [549, 168] width 462 height 12
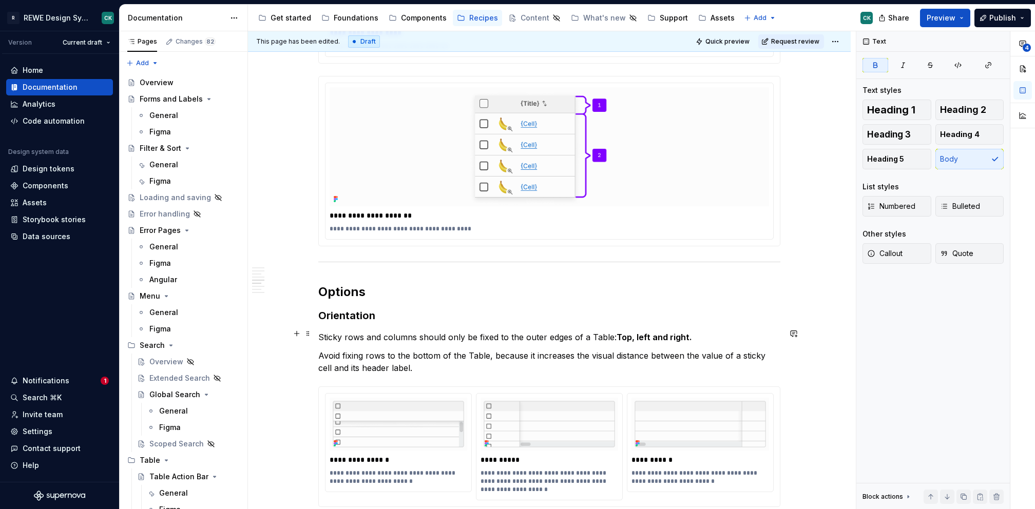
scroll to position [1955, 0]
click at [322, 288] on h2 "Options" at bounding box center [549, 292] width 462 height 16
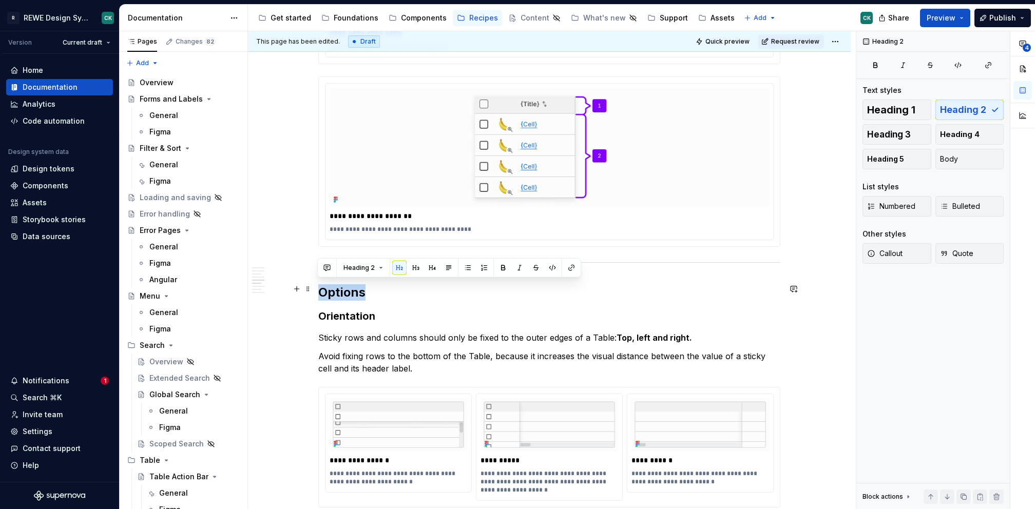
click at [322, 288] on h2 "Options" at bounding box center [549, 292] width 462 height 16
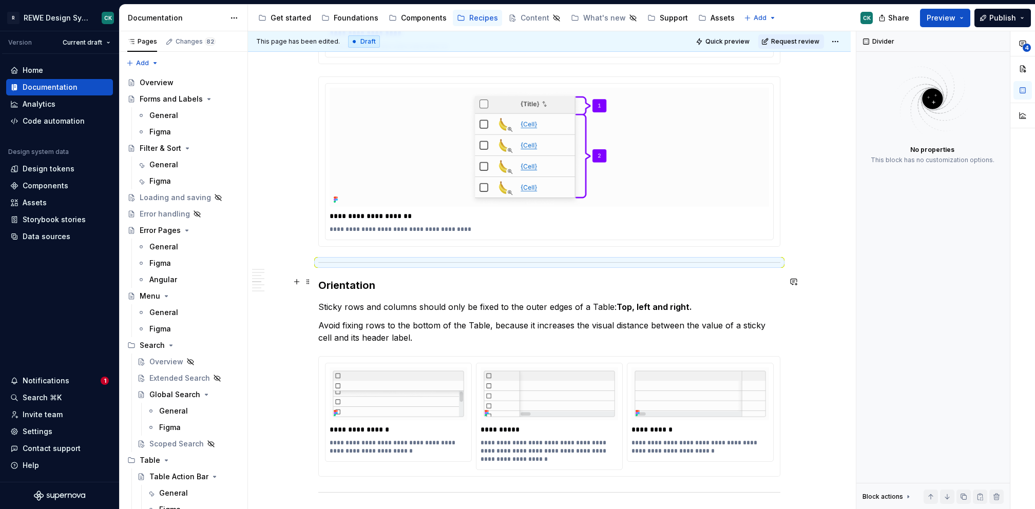
click at [339, 281] on h3 "Orientation" at bounding box center [549, 285] width 462 height 14
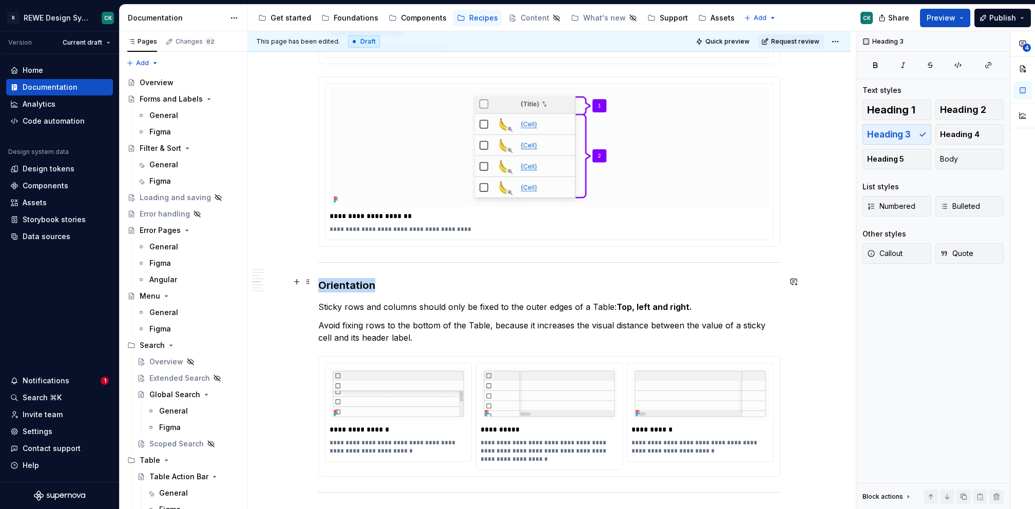
click at [339, 281] on h3 "Orientation" at bounding box center [549, 285] width 462 height 14
click at [400, 262] on button "button" at bounding box center [399, 262] width 14 height 14
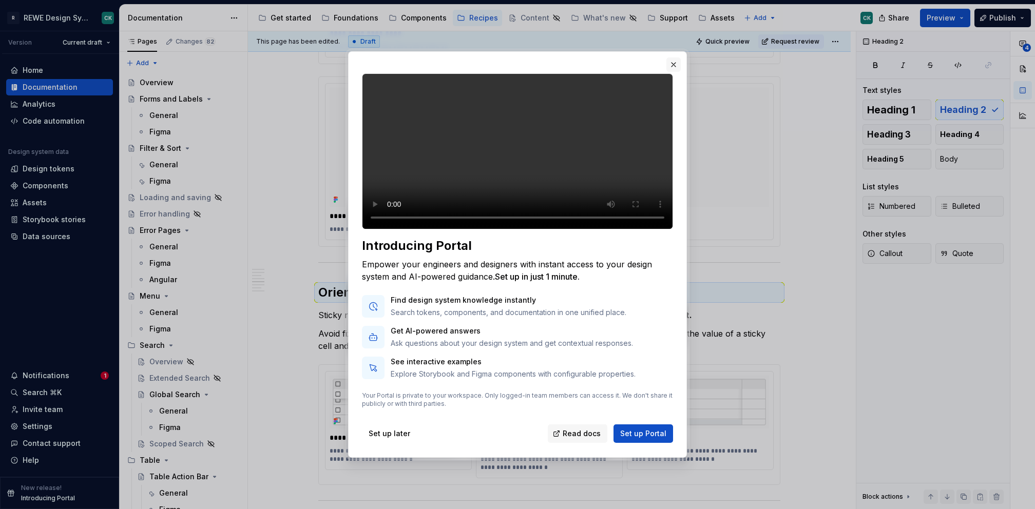
click at [677, 57] on button "button" at bounding box center [673, 64] width 14 height 14
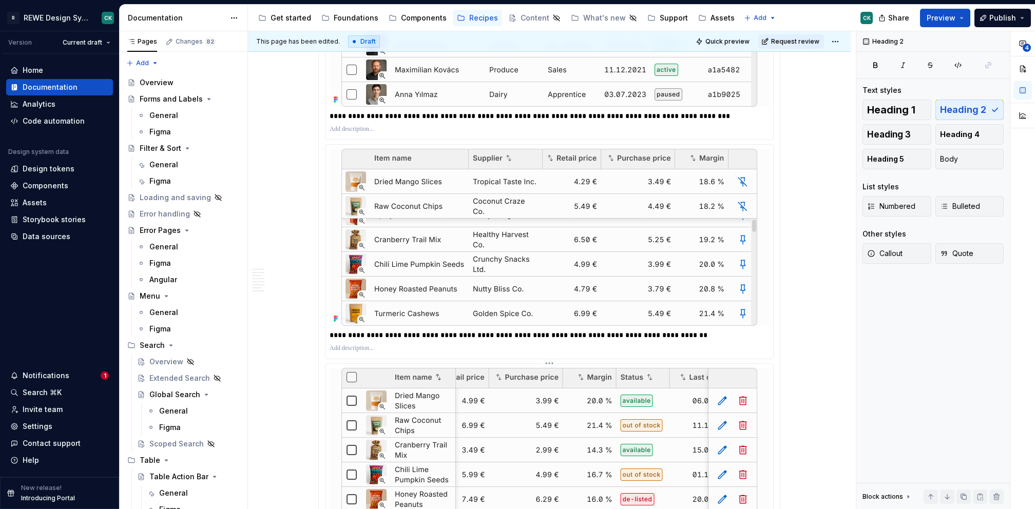
scroll to position [3470, 0]
type textarea "*"
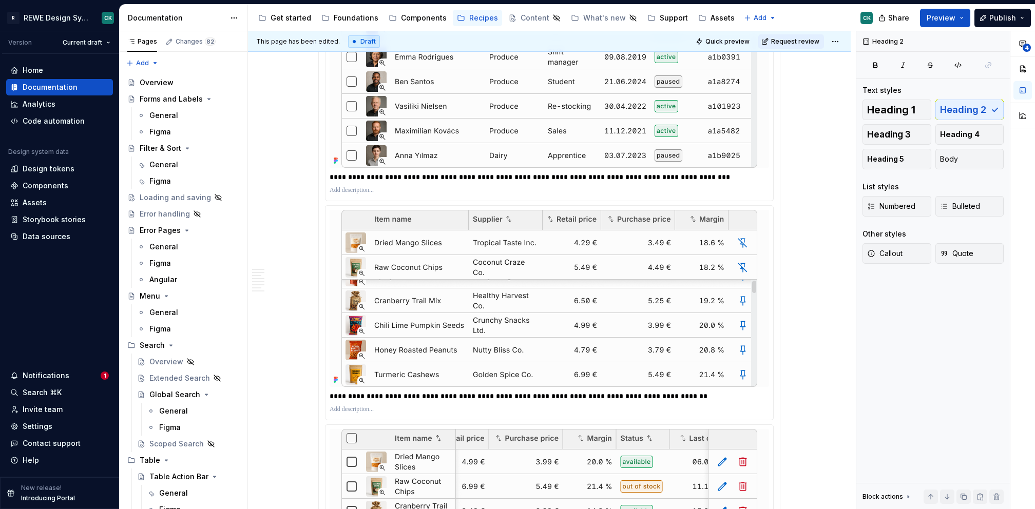
scroll to position [3228, 0]
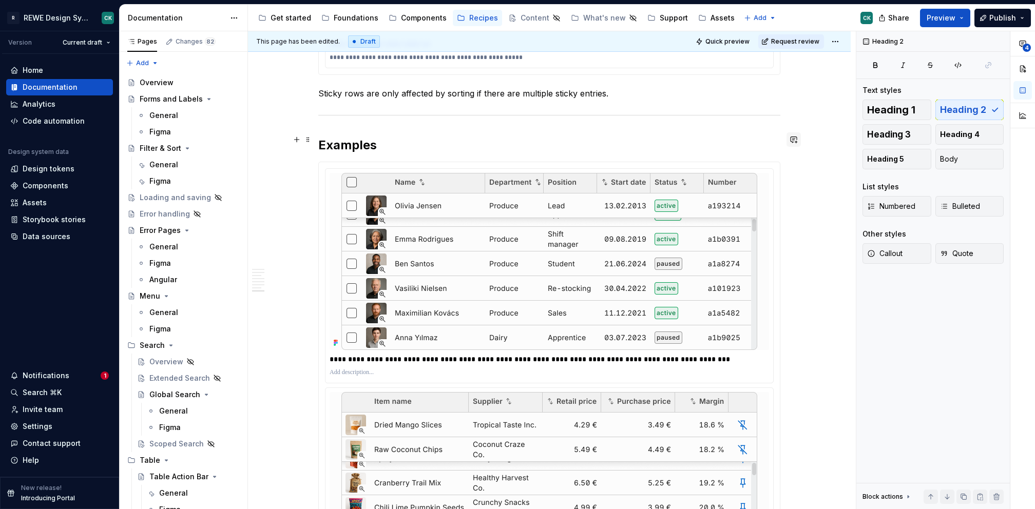
click at [795, 141] on button "button" at bounding box center [793, 139] width 14 height 14
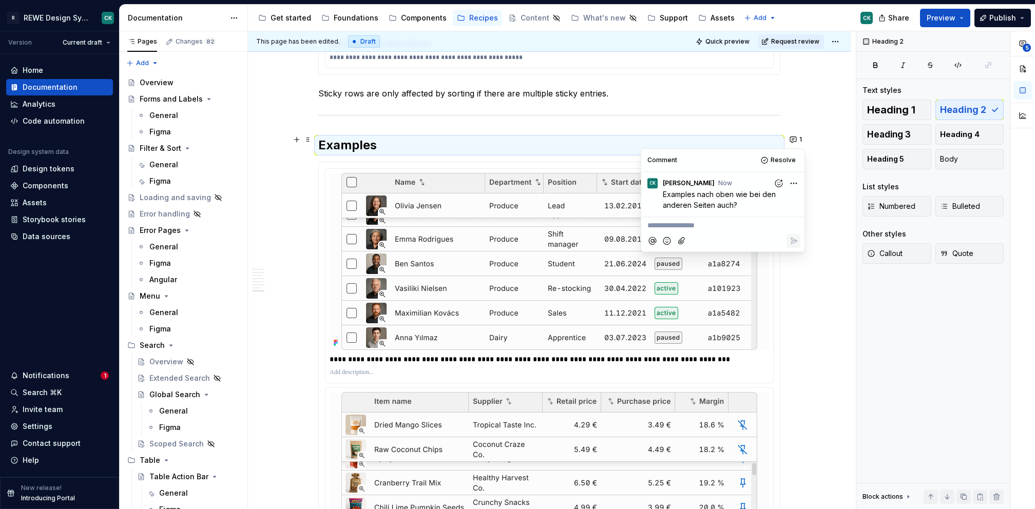
click at [524, 141] on h2 "Examples" at bounding box center [549, 145] width 462 height 16
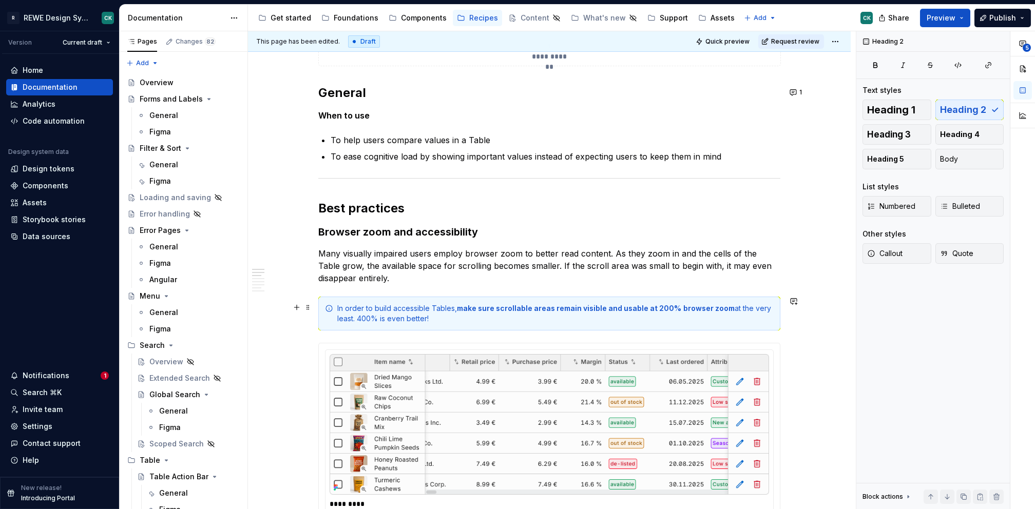
scroll to position [0, 0]
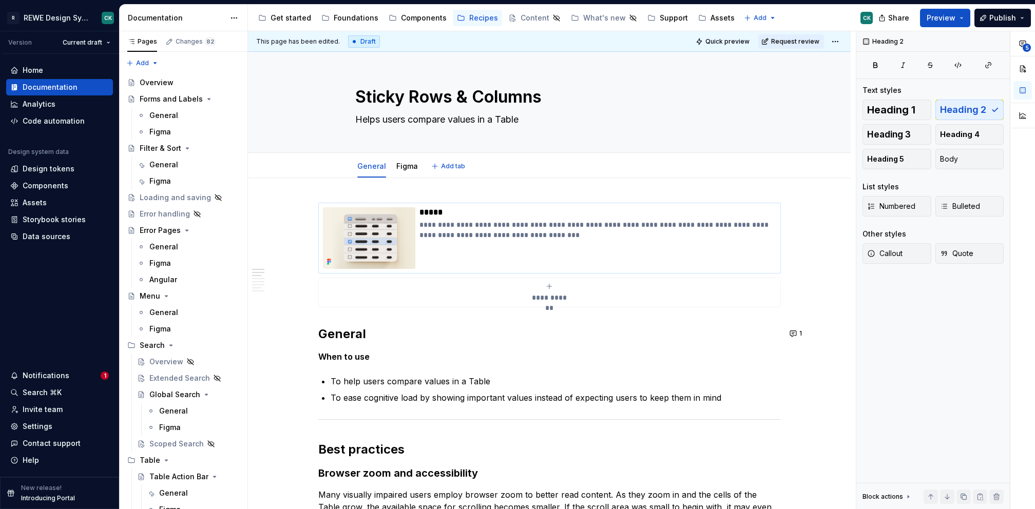
type textarea "*"
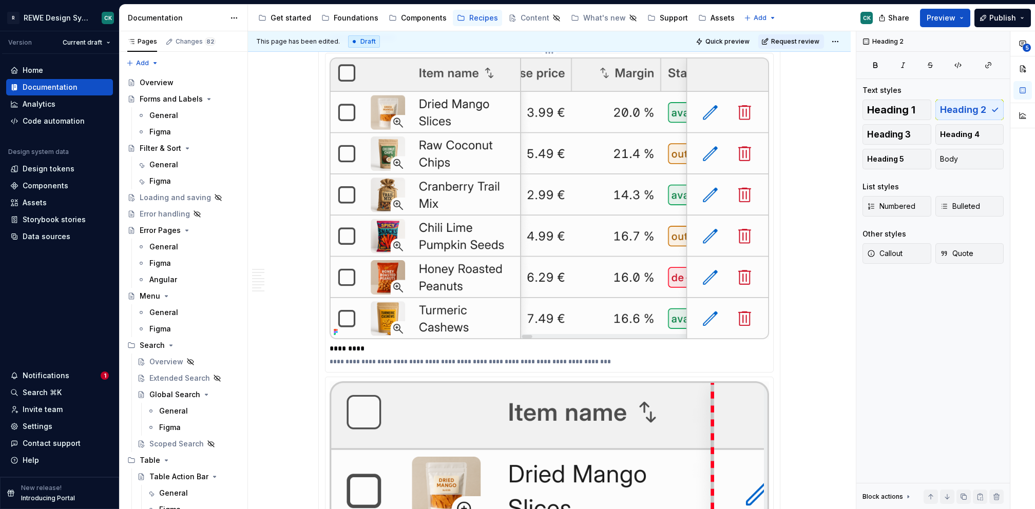
scroll to position [416, 0]
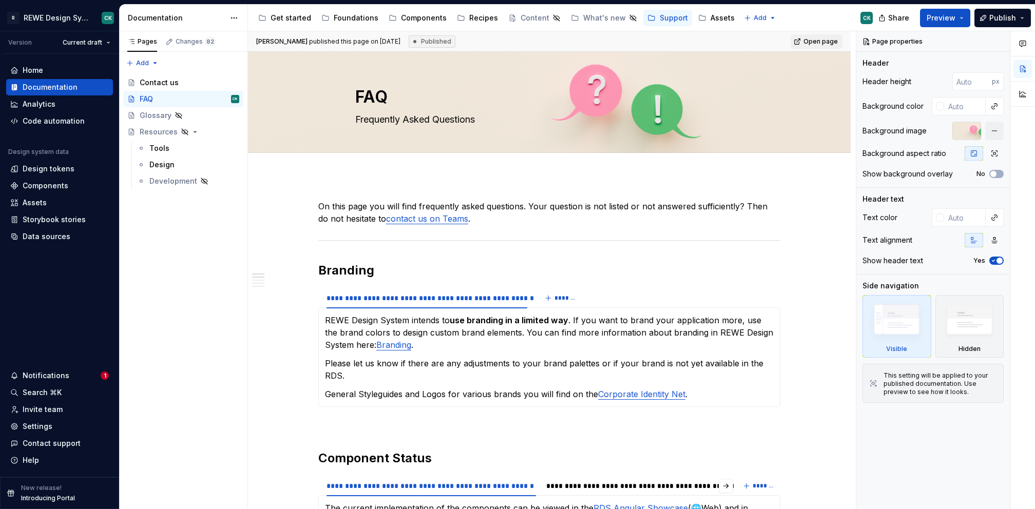
type textarea "*"
